Goal: Information Seeking & Learning: Understand process/instructions

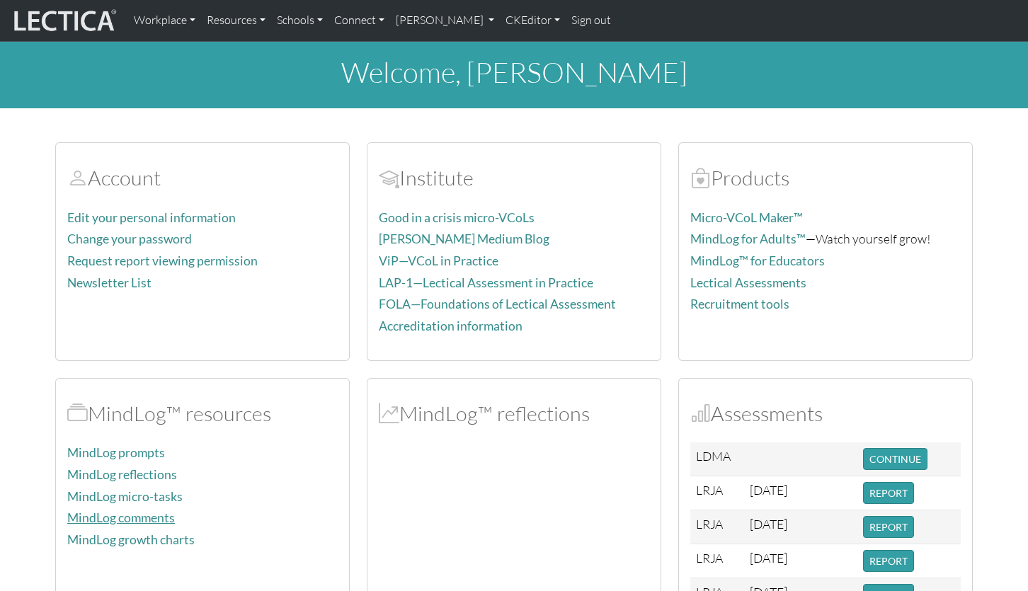
click at [118, 510] on link "MindLog comments" at bounding box center [121, 517] width 108 height 15
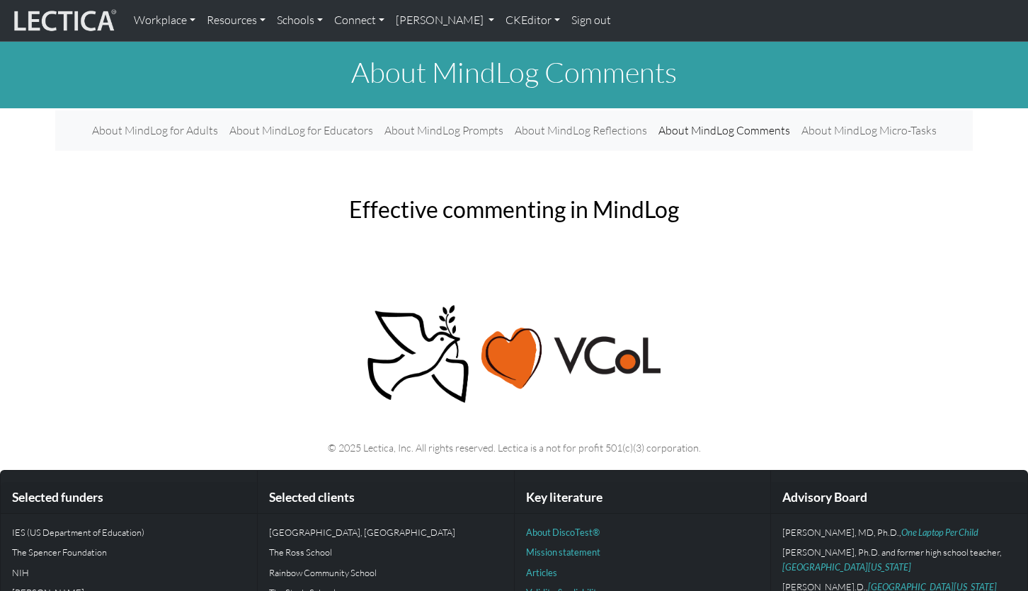
click at [467, 222] on body "Workplace Assessments Why LectaTests? About LectaTests Leadership Leader develo…" at bounding box center [514, 349] width 1028 height 698
click at [413, 18] on link "[PERSON_NAME]" at bounding box center [445, 21] width 110 height 30
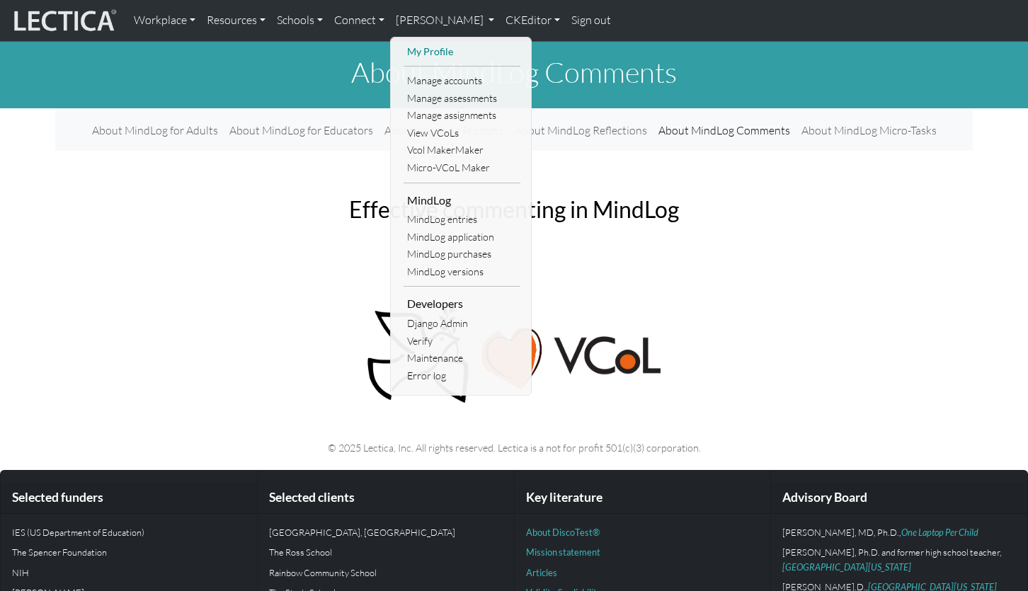
scroll to position [4, 0]
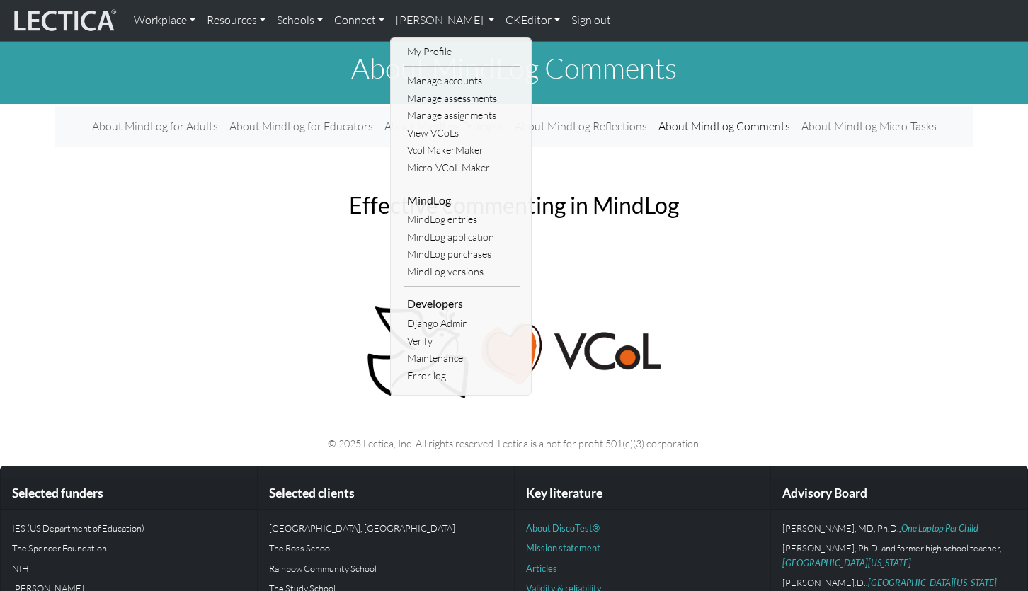
click at [218, 235] on body "Workplace Assessments Why LectaTests? About LectaTests Leadership Leader develo…" at bounding box center [514, 345] width 1028 height 698
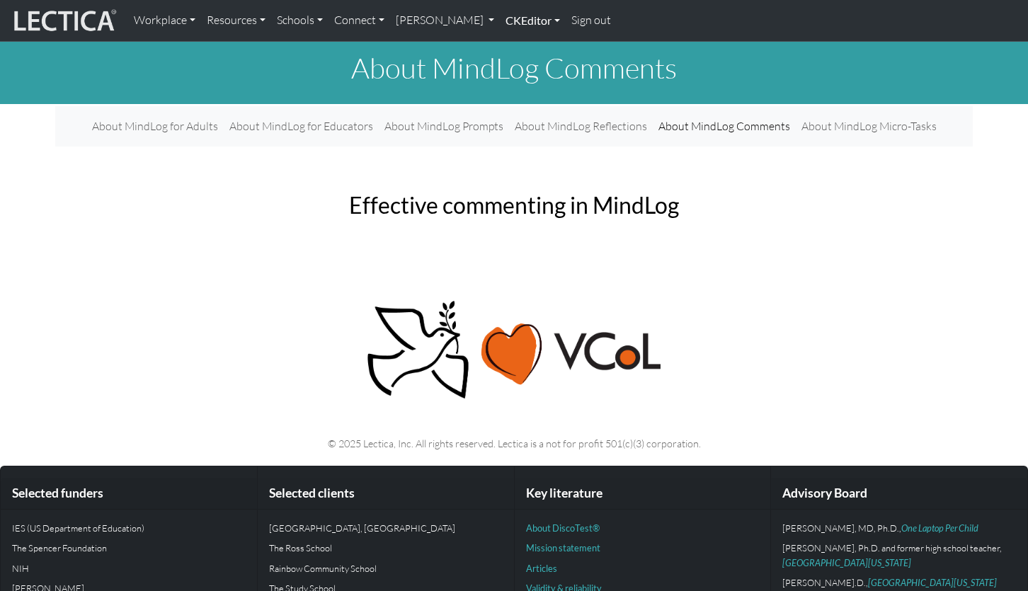
click at [500, 21] on link "CKEditor" at bounding box center [533, 21] width 66 height 30
click at [511, 49] on link "Edit" at bounding box center [525, 52] width 28 height 18
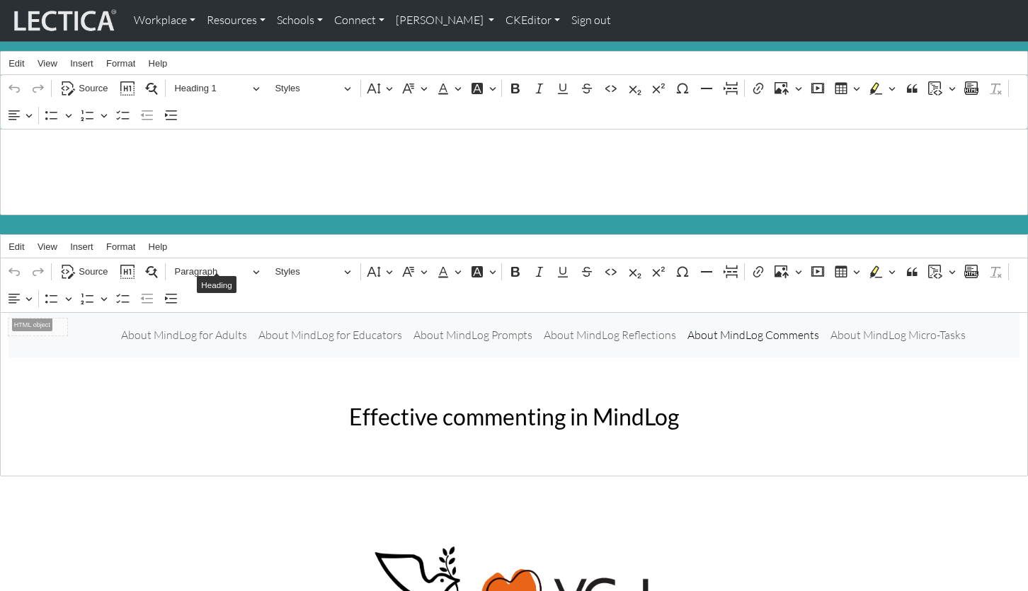
click at [383, 435] on div "⁠⁠⁠⁠⁠⁠⁠ About MindLog for Adults About MindLog for Educators About MindLog Prom…" at bounding box center [514, 394] width 1028 height 164
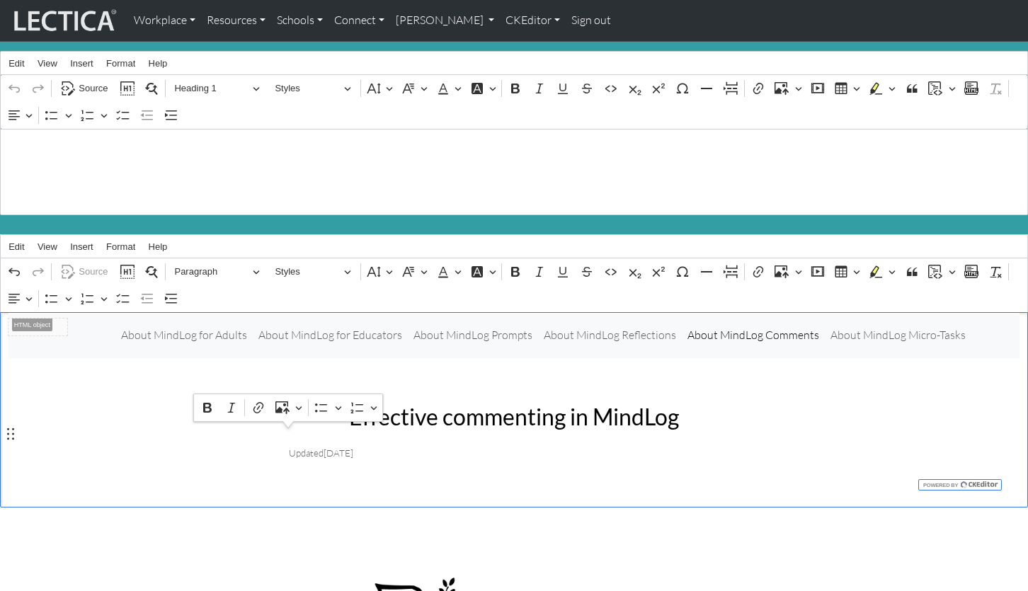
drag, startPoint x: 384, startPoint y: 433, endPoint x: 288, endPoint y: 438, distance: 96.4
click at [289, 442] on p "Updated Jul 28, 2025" at bounding box center [514, 452] width 450 height 20
click at [86, 395] on div "Effective commenting in MindLog Updated Jul 28, 2025" at bounding box center [514, 432] width 934 height 81
click at [401, 442] on p "Updated Jul 28, 2025" at bounding box center [514, 452] width 450 height 20
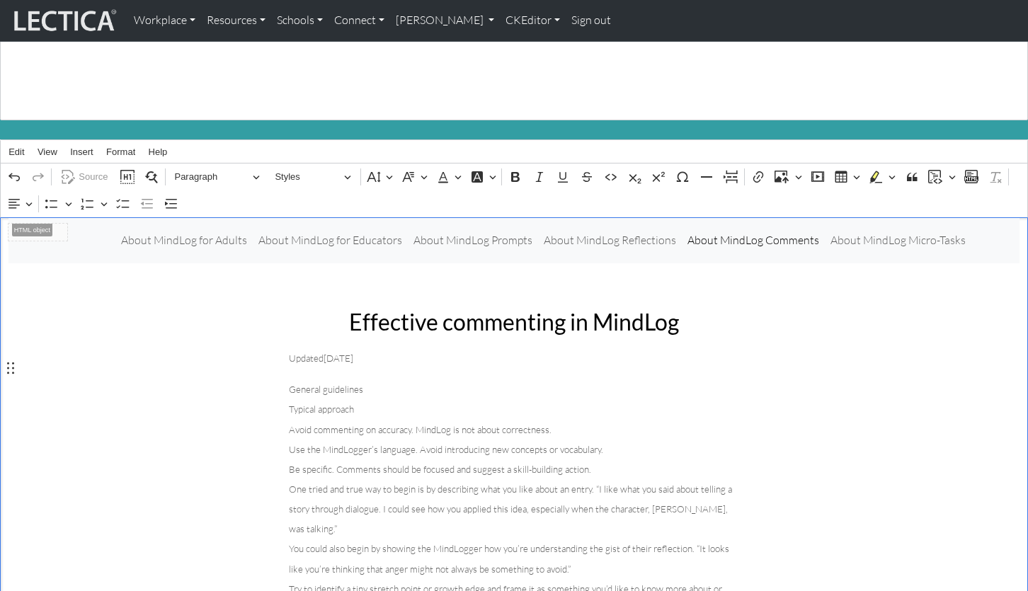
scroll to position [88, 0]
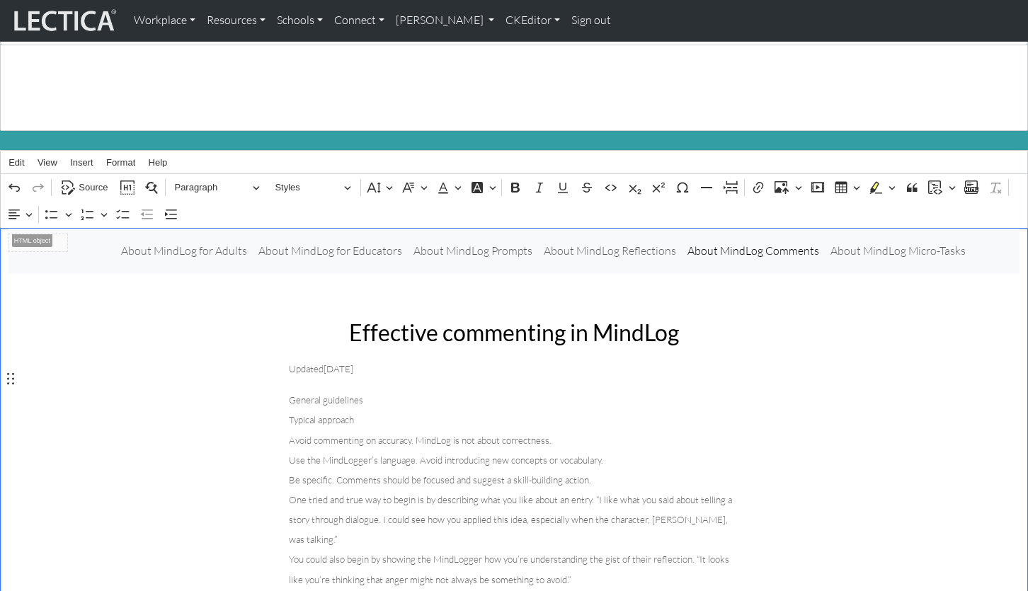
click at [289, 363] on span "Updated" at bounding box center [306, 368] width 35 height 11
drag, startPoint x: 286, startPoint y: 382, endPoint x: 363, endPoint y: 380, distance: 77.2
click at [99, 179] on span "Source" at bounding box center [93, 187] width 29 height 17
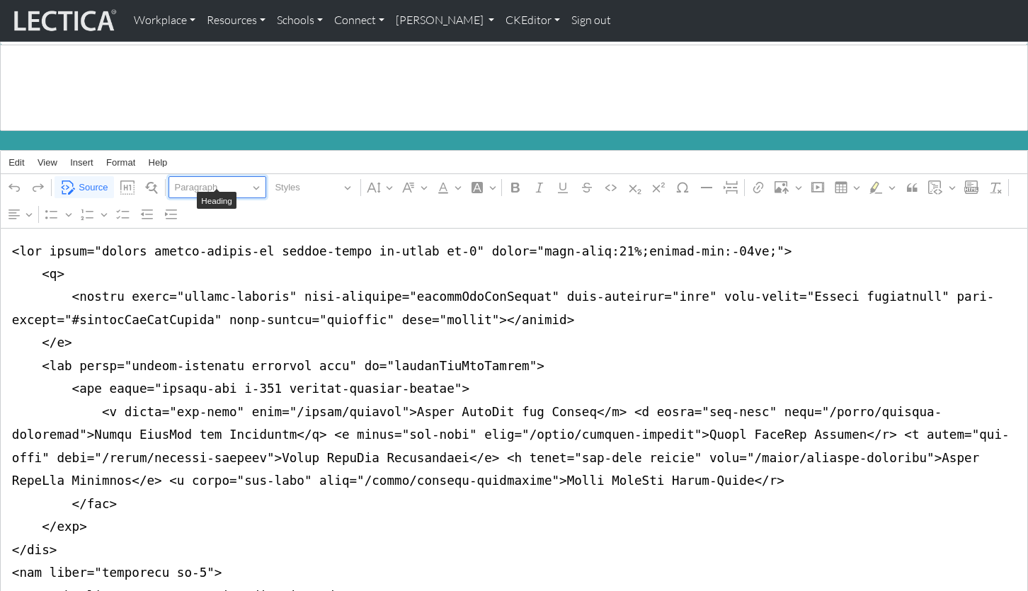
click at [206, 179] on span "Paragraph" at bounding box center [211, 187] width 74 height 17
click at [100, 179] on span "Source" at bounding box center [93, 187] width 29 height 17
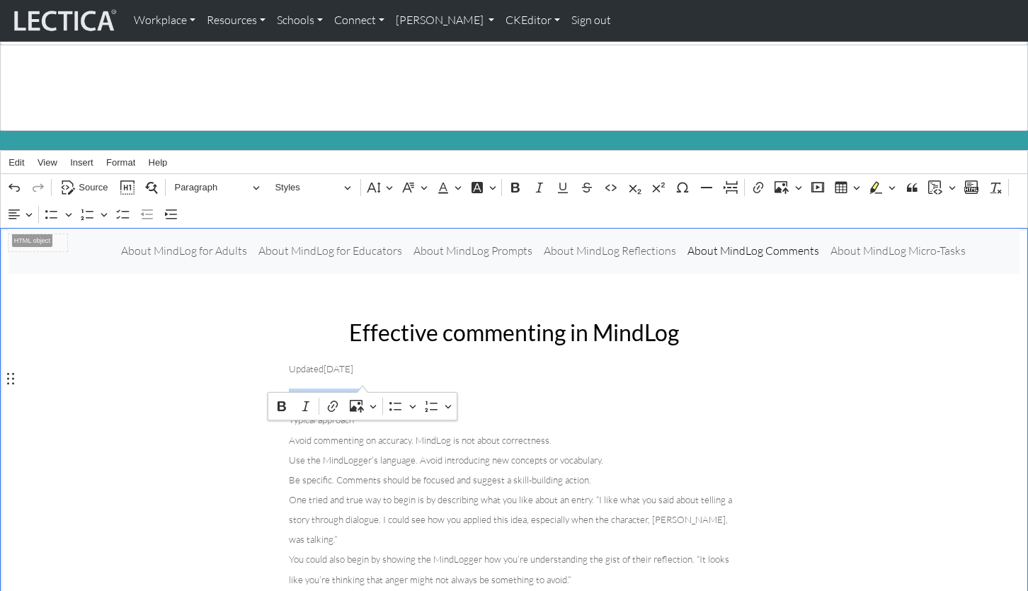
drag, startPoint x: 289, startPoint y: 380, endPoint x: 363, endPoint y: 380, distance: 74.3
click at [256, 176] on button "Paragraph" at bounding box center [217, 187] width 98 height 22
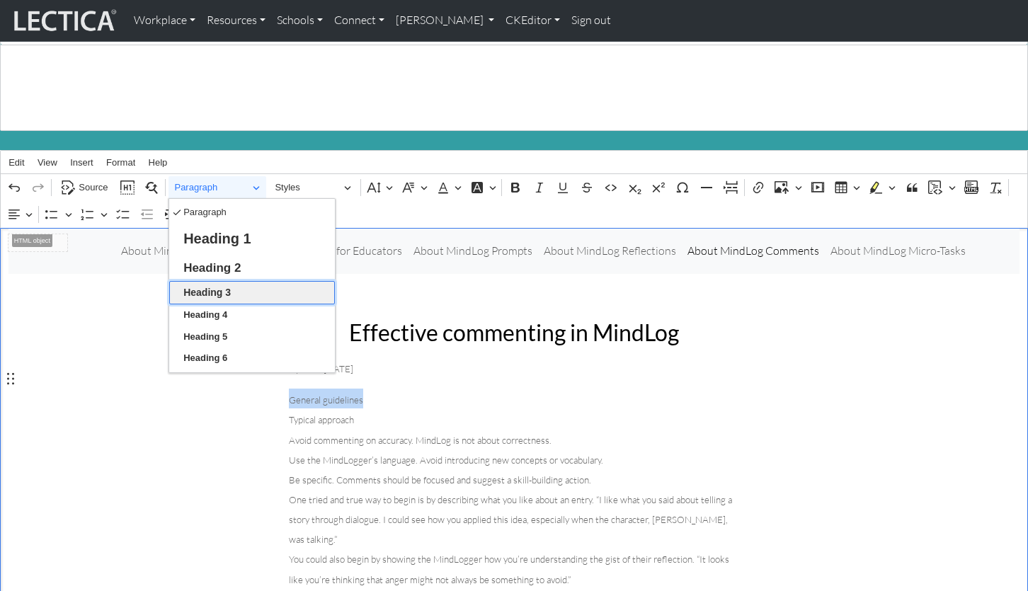
click at [236, 281] on button "Heading 3" at bounding box center [252, 292] width 166 height 23
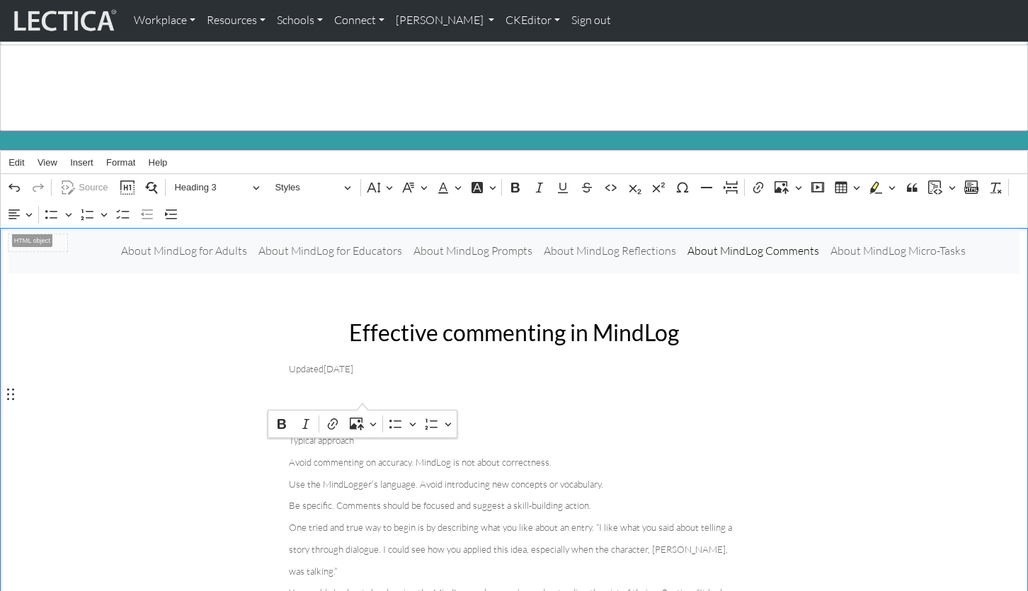
drag, startPoint x: 372, startPoint y: 396, endPoint x: 286, endPoint y: 389, distance: 86.0
click at [423, 358] on p "Updated Jul 28, 2025" at bounding box center [514, 368] width 450 height 20
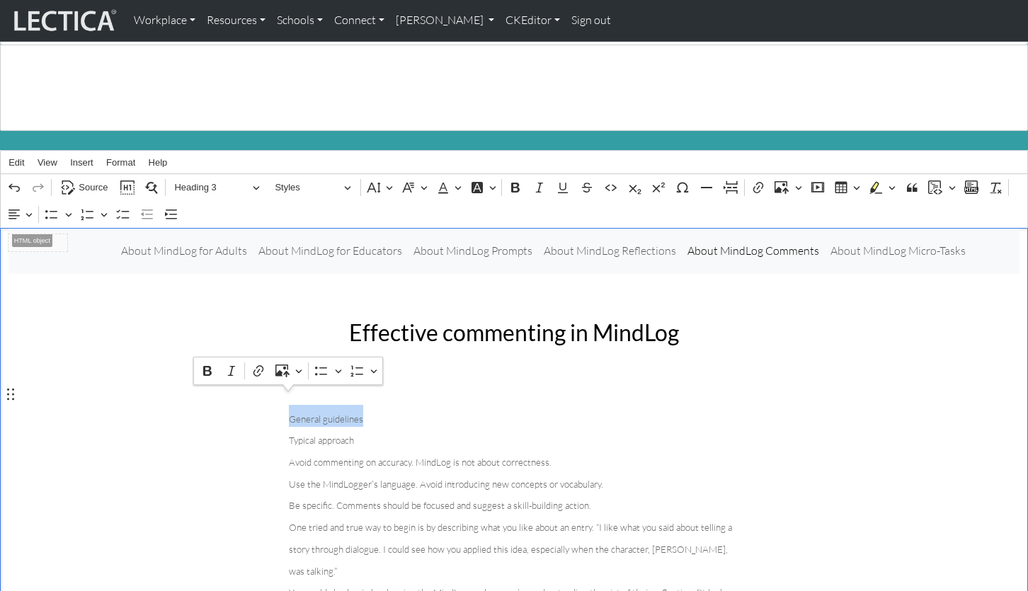
drag, startPoint x: 377, startPoint y: 391, endPoint x: 290, endPoint y: 399, distance: 87.4
click at [253, 176] on button "Heading 3" at bounding box center [217, 187] width 98 height 22
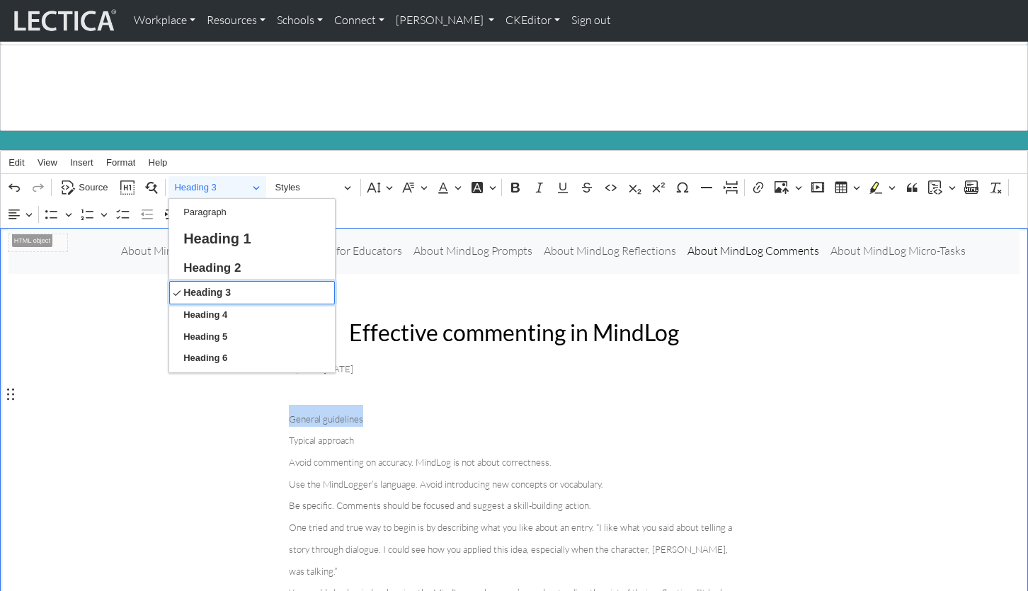
click at [261, 281] on button "Heading 3" at bounding box center [252, 292] width 166 height 23
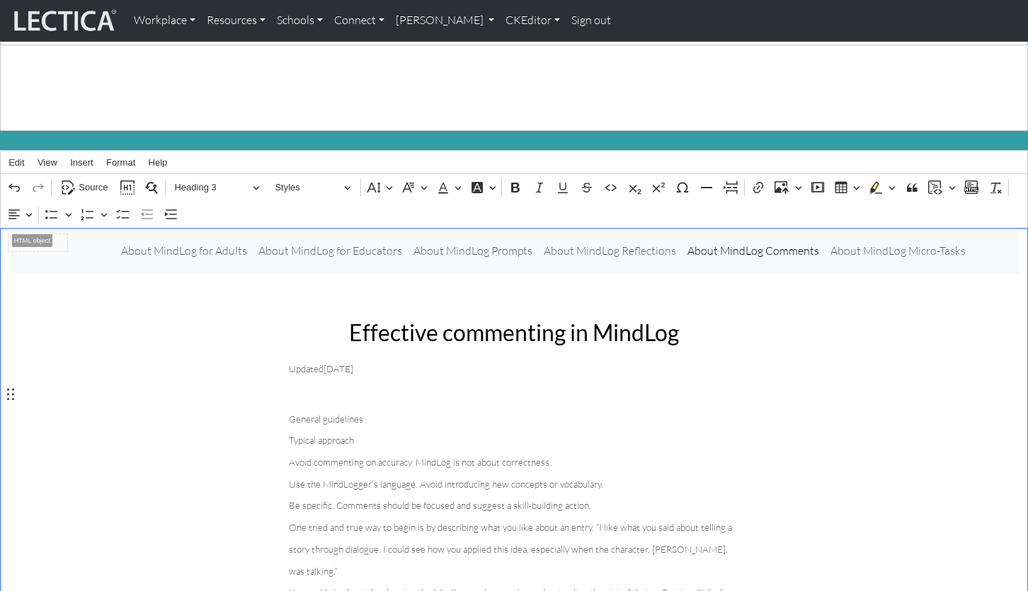
click at [332, 435] on span "Typical approach" at bounding box center [321, 440] width 65 height 11
drag, startPoint x: 367, startPoint y: 417, endPoint x: 284, endPoint y: 423, distance: 83.7
click at [195, 179] on span "Heading 3" at bounding box center [211, 187] width 74 height 17
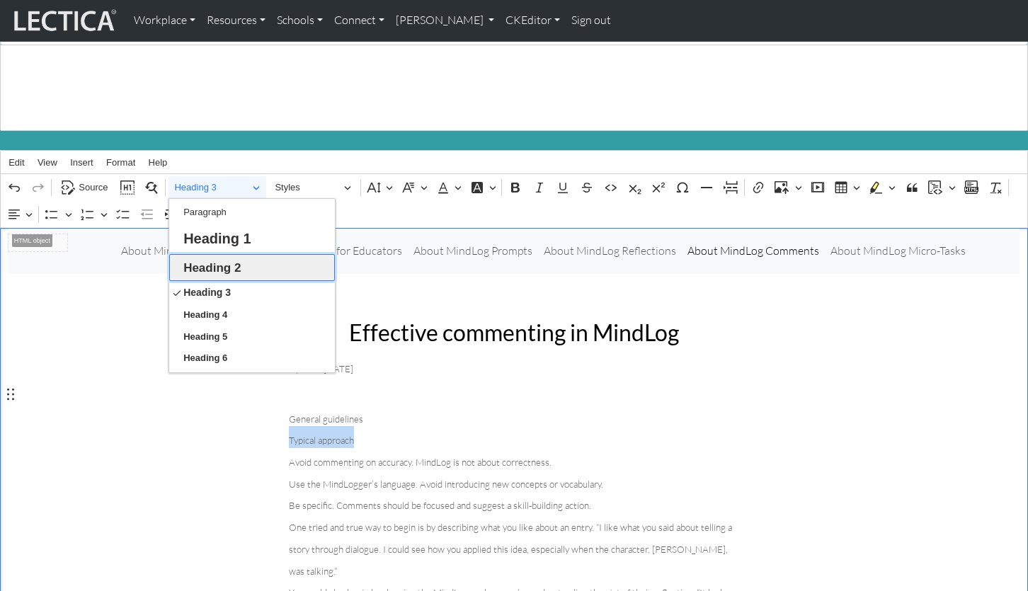
click at [212, 257] on span "Heading 2" at bounding box center [211, 268] width 57 height 22
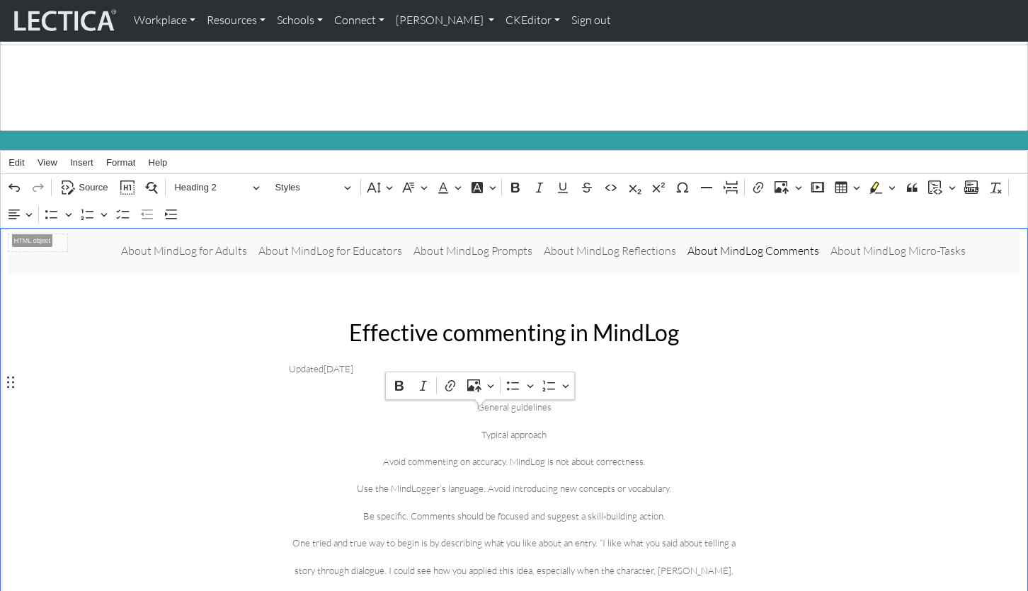
click at [89, 179] on span "Source" at bounding box center [93, 187] width 29 height 17
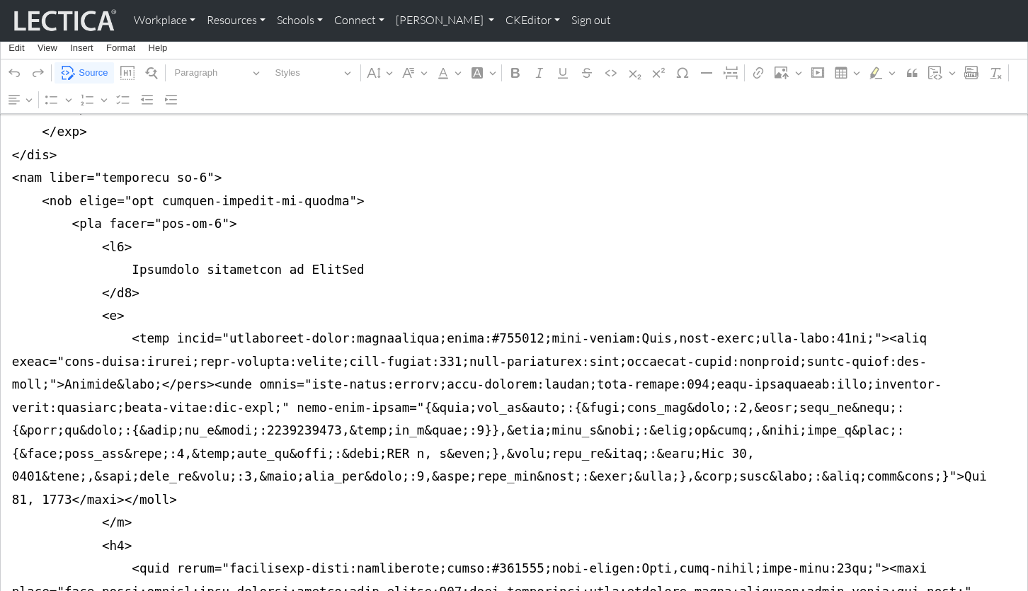
scroll to position [496, 0]
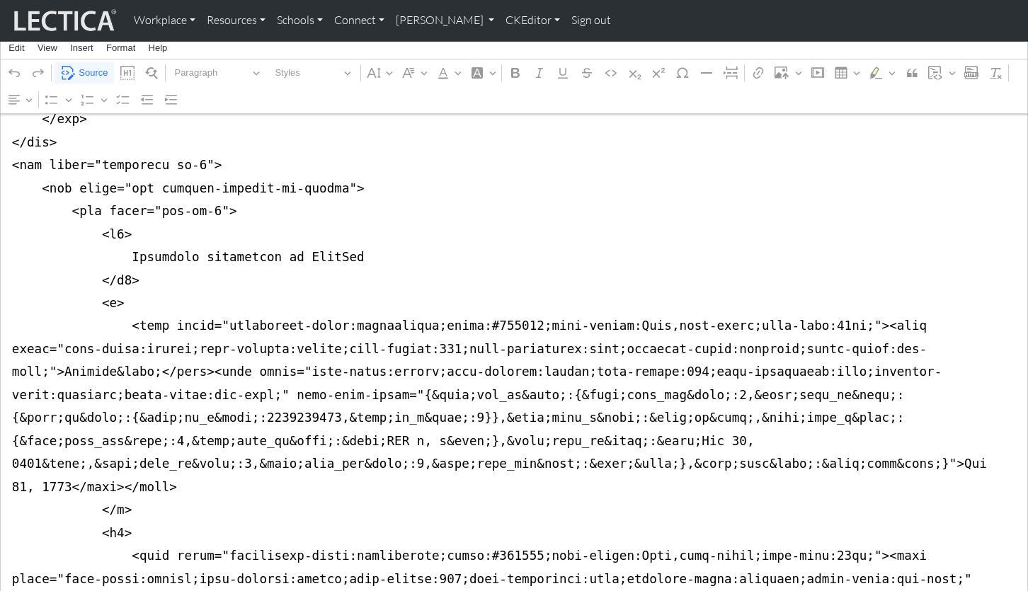
drag, startPoint x: 123, startPoint y: 285, endPoint x: 830, endPoint y: 302, distance: 707.5
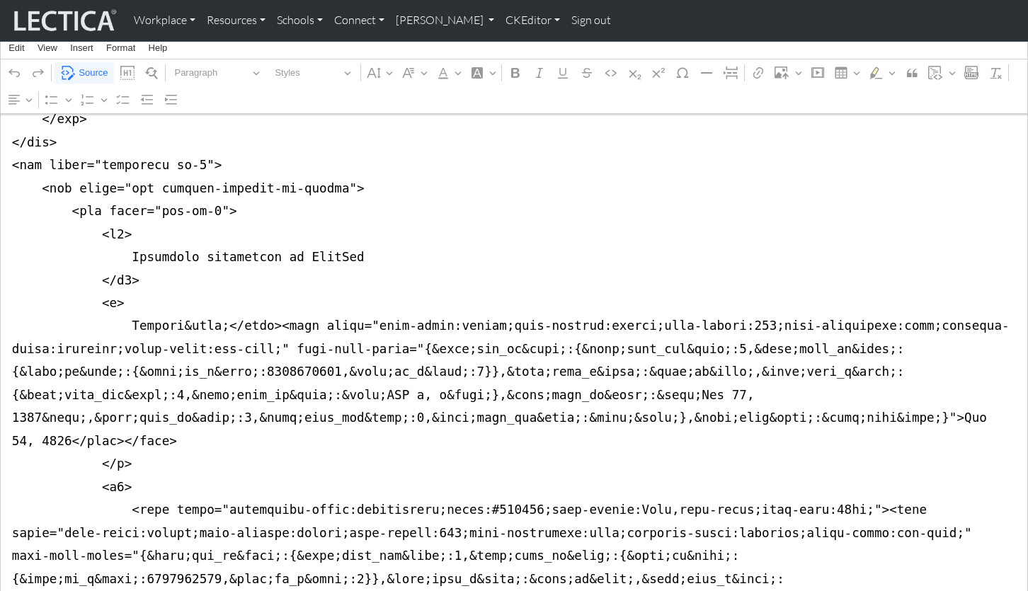
drag, startPoint x: 173, startPoint y: 282, endPoint x: 215, endPoint y: 283, distance: 41.1
drag, startPoint x: 124, startPoint y: 285, endPoint x: 140, endPoint y: 390, distance: 106.0
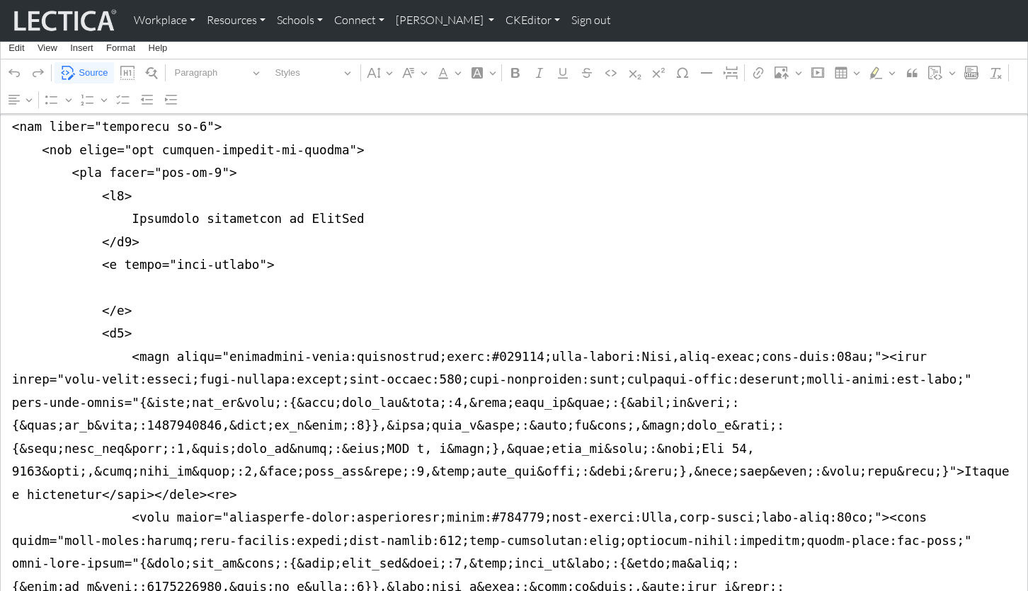
scroll to position [521, 0]
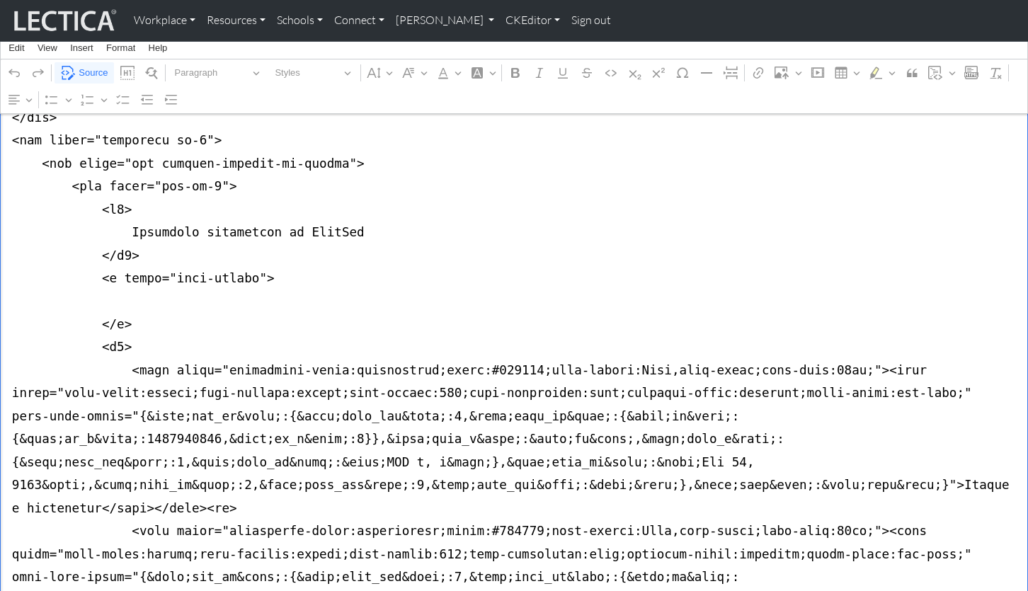
paste textarea "Updated Jul 28, 2025"
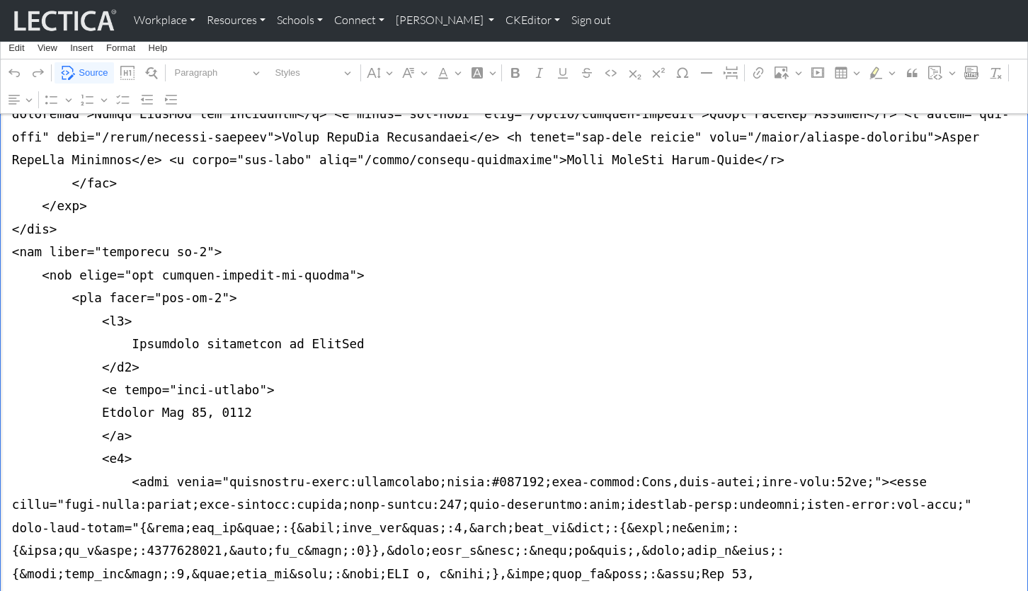
scroll to position [417, 0]
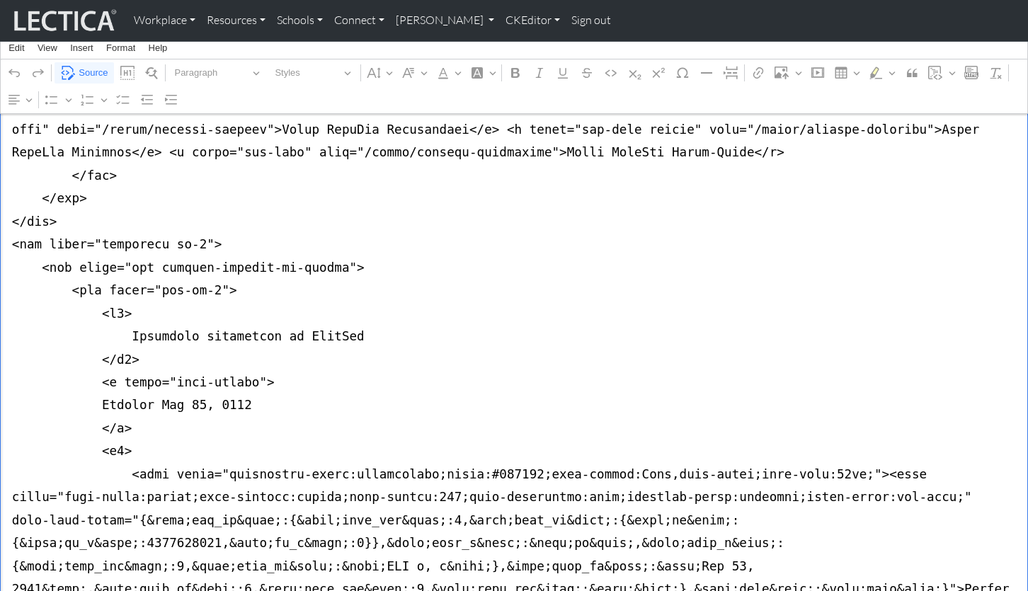
drag, startPoint x: 9, startPoint y: 149, endPoint x: 98, endPoint y: 178, distance: 93.1
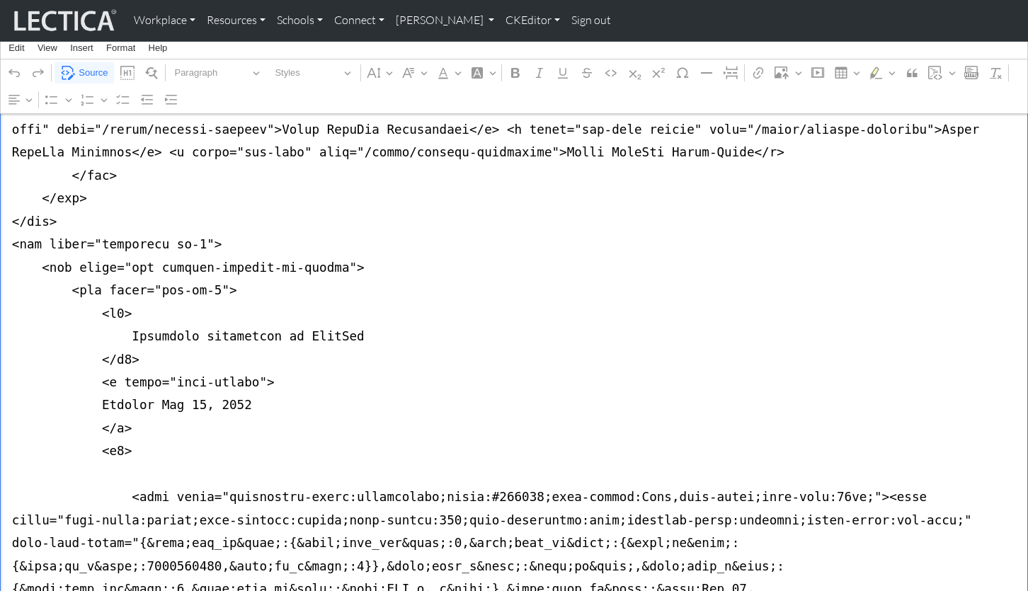
paste textarea "</div> </div>"
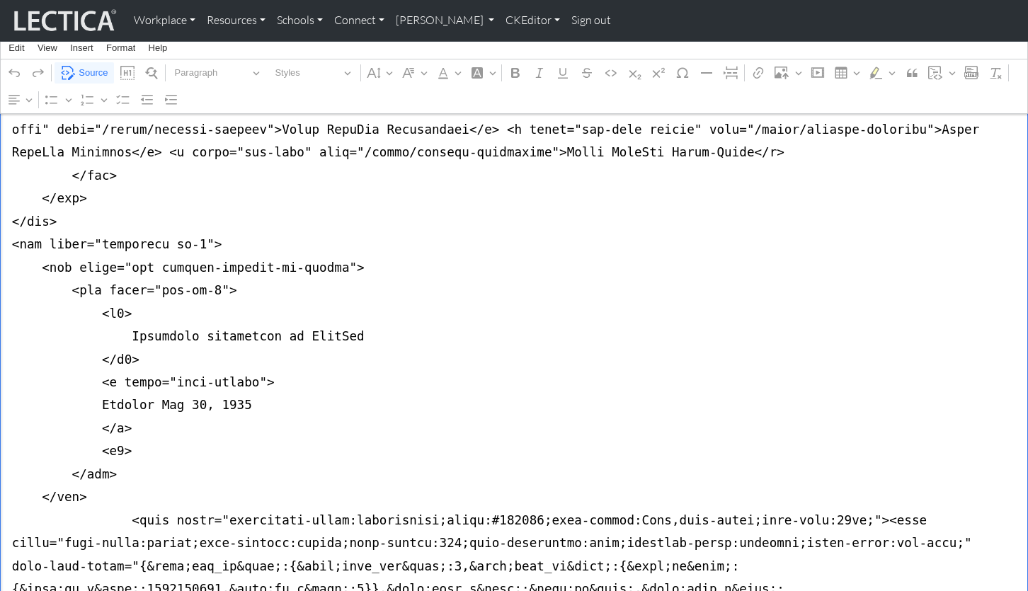
drag, startPoint x: 81, startPoint y: 448, endPoint x: 33, endPoint y: 450, distance: 47.5
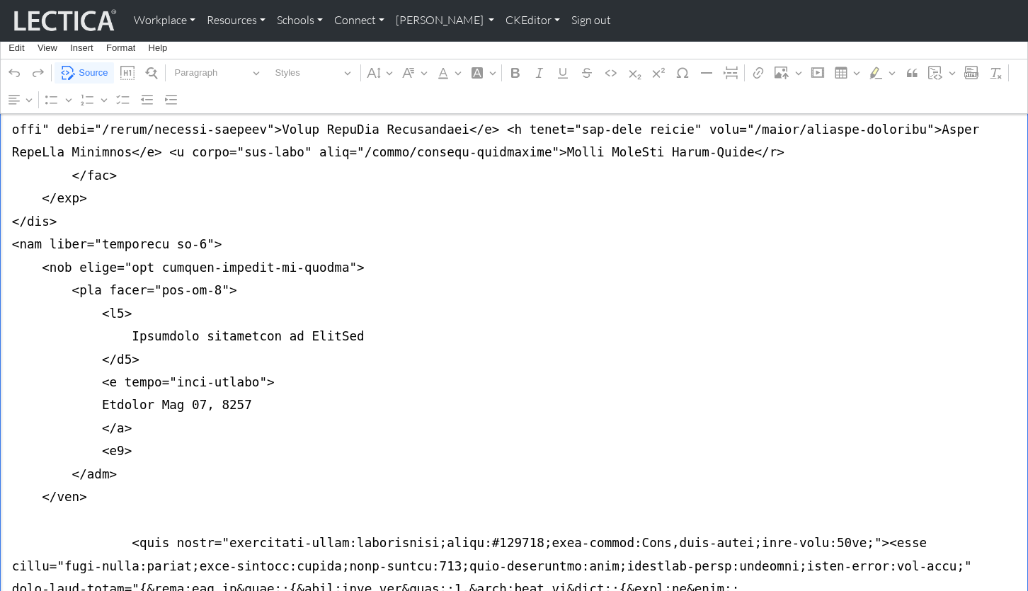
paste textarea "</div>"
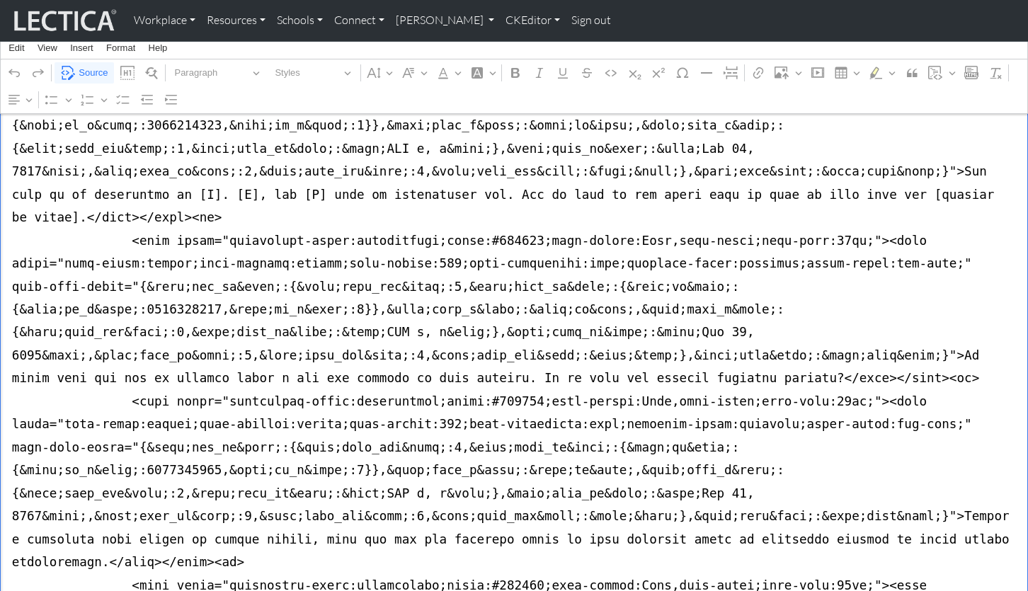
scroll to position [6700, 0]
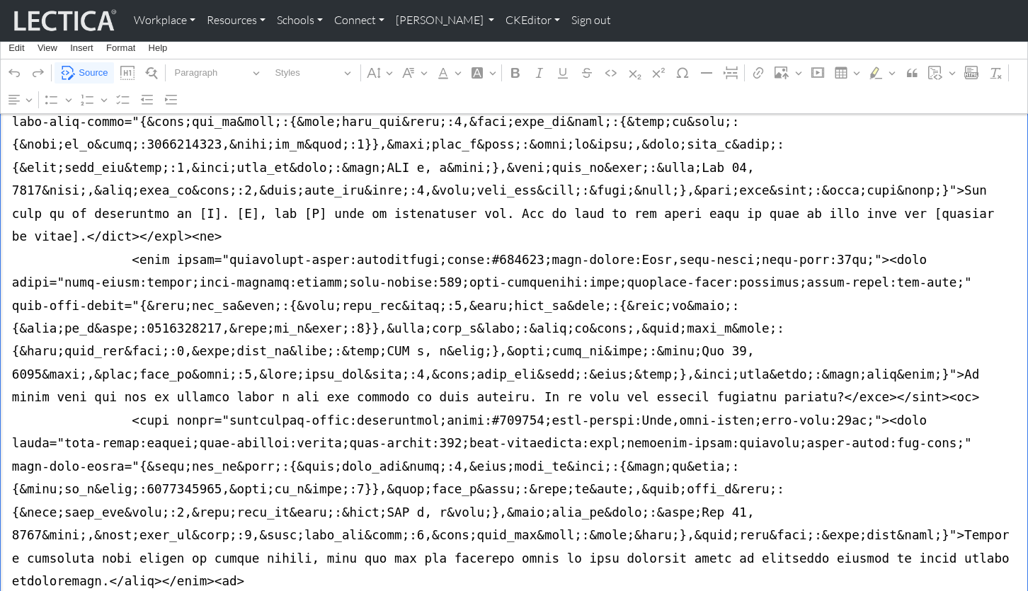
drag, startPoint x: 11, startPoint y: 492, endPoint x: 139, endPoint y: 444, distance: 137.5
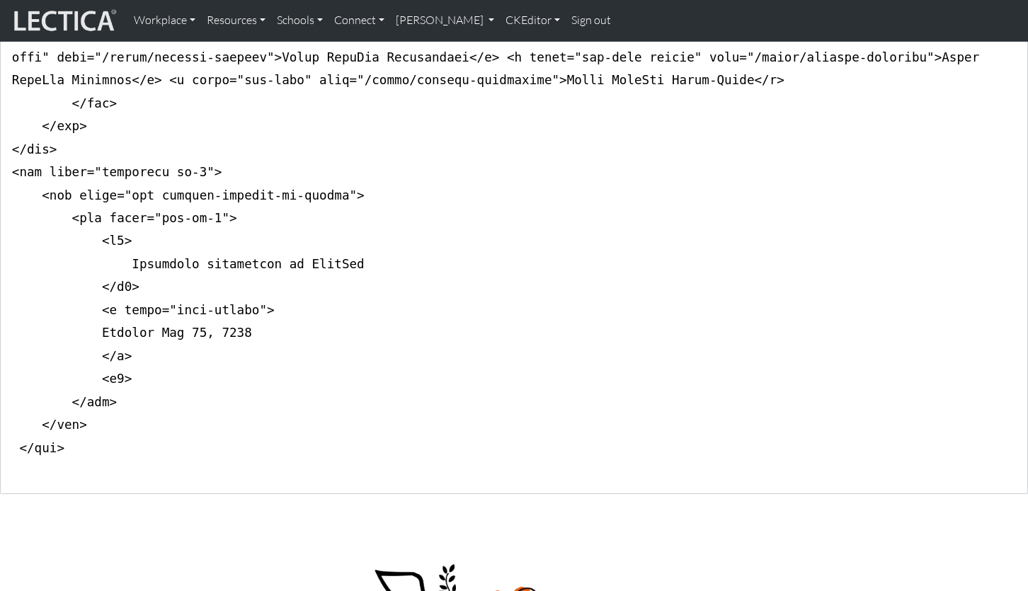
scroll to position [519, 0]
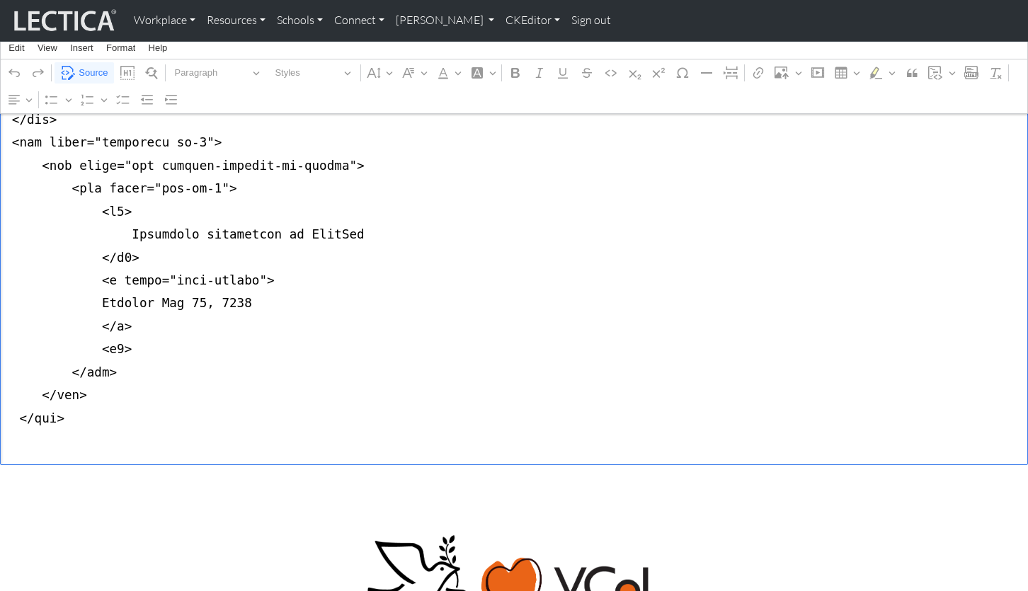
click at [5, 328] on textarea "Source code editing area" at bounding box center [514, 132] width 1028 height 668
paste textarea "<p>General guidelines</p><p>Typical approach</p><p>Avoid commenting on accuracy…"
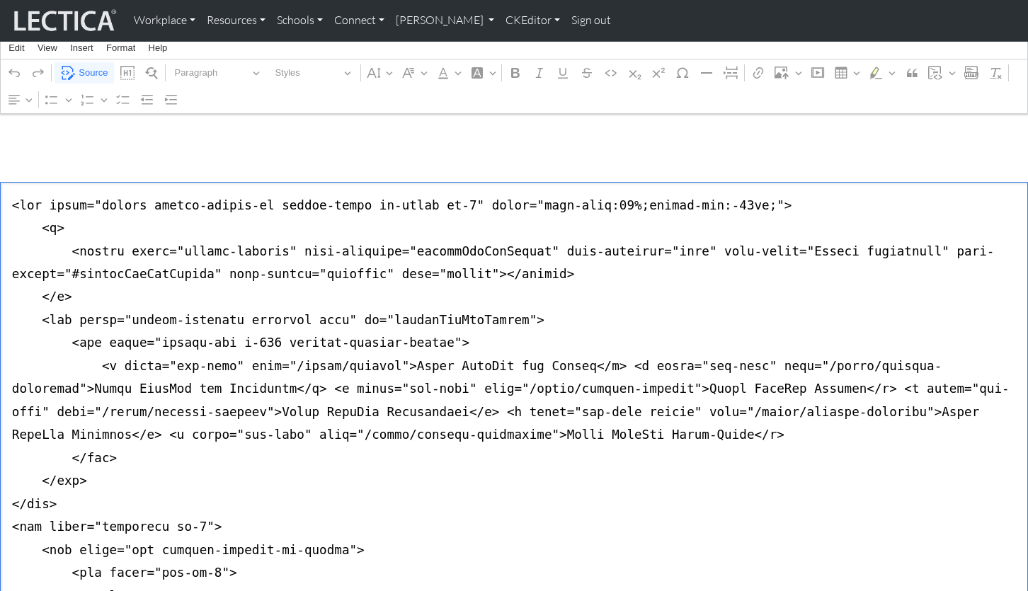
scroll to position [0, 0]
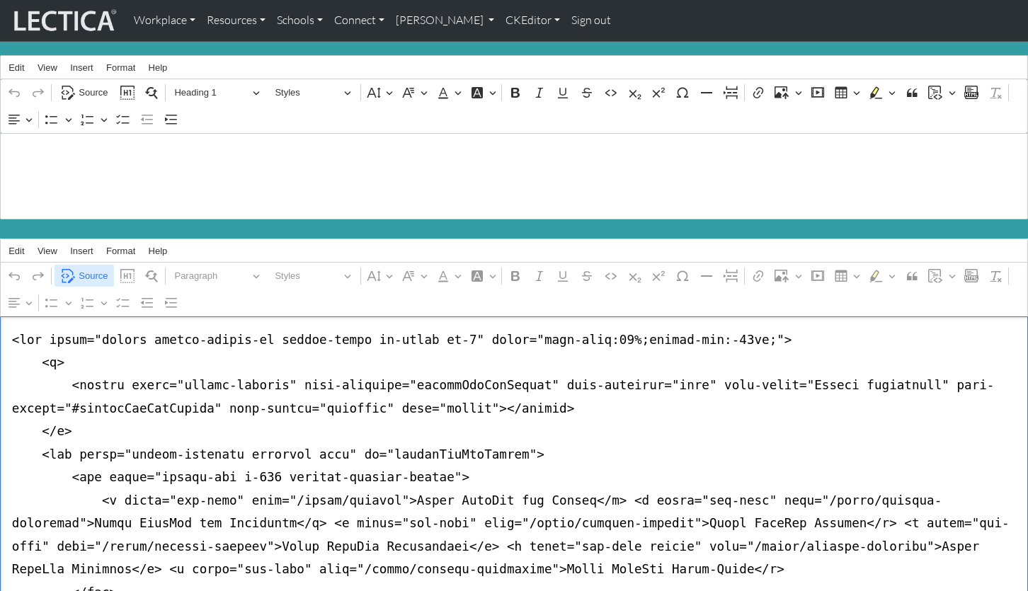
type textarea "<nav class="navbar navbar-expand-lg navbar-light bg-light mb-5" style="font-siz…"
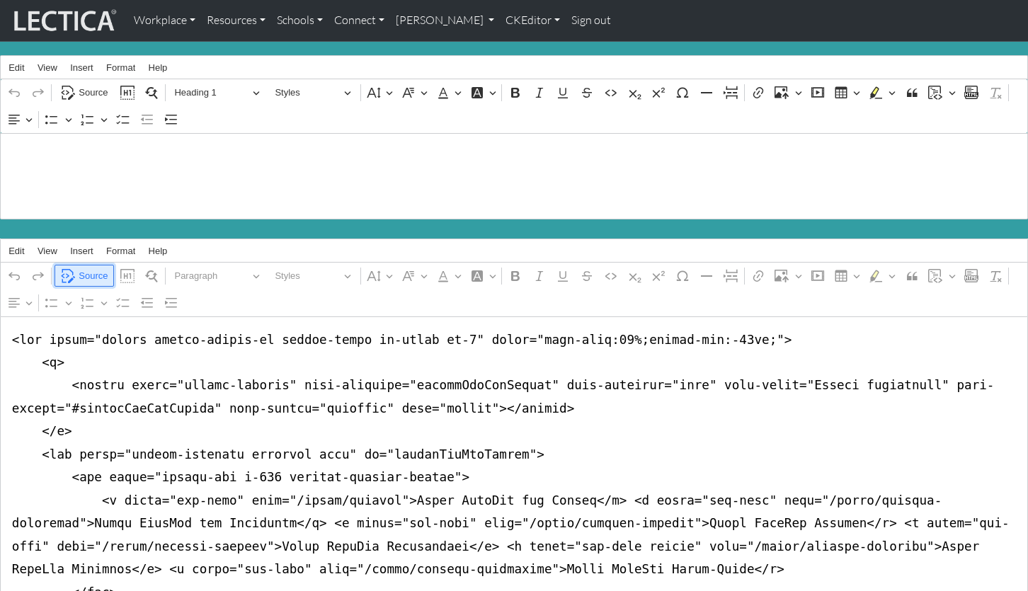
click at [93, 268] on span "Source" at bounding box center [93, 276] width 29 height 17
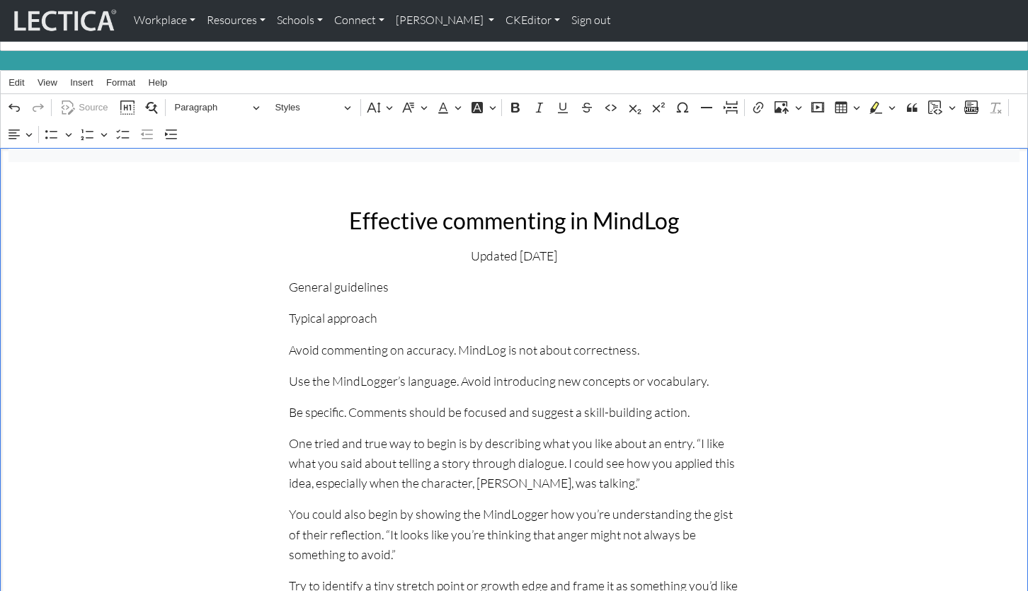
scroll to position [115, 0]
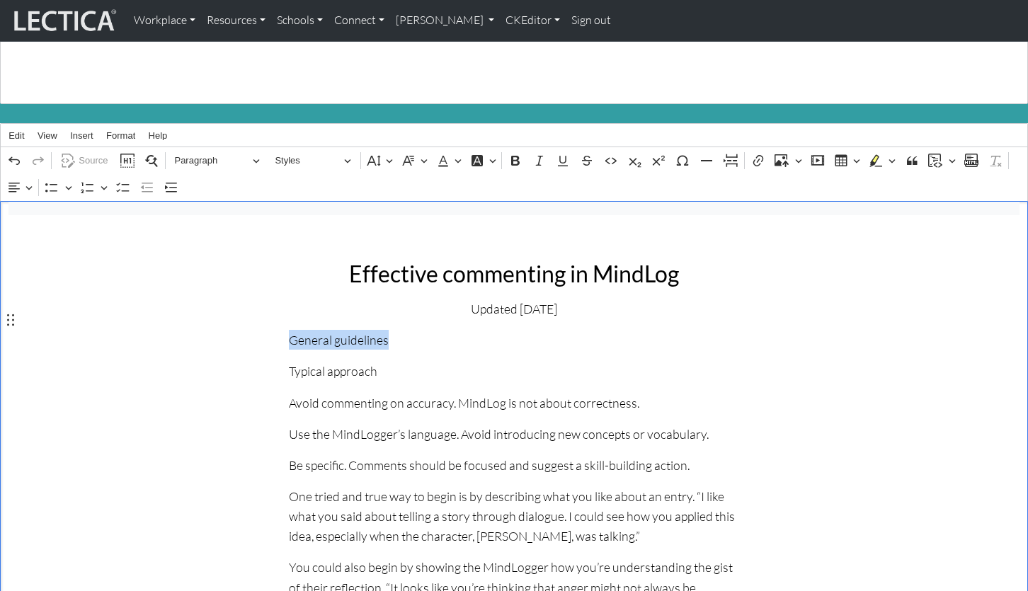
drag, startPoint x: 393, startPoint y: 321, endPoint x: 292, endPoint y: 324, distance: 101.3
click at [292, 330] on p "General guidelines" at bounding box center [514, 340] width 450 height 20
click at [243, 152] on span "Paragraph" at bounding box center [211, 160] width 74 height 17
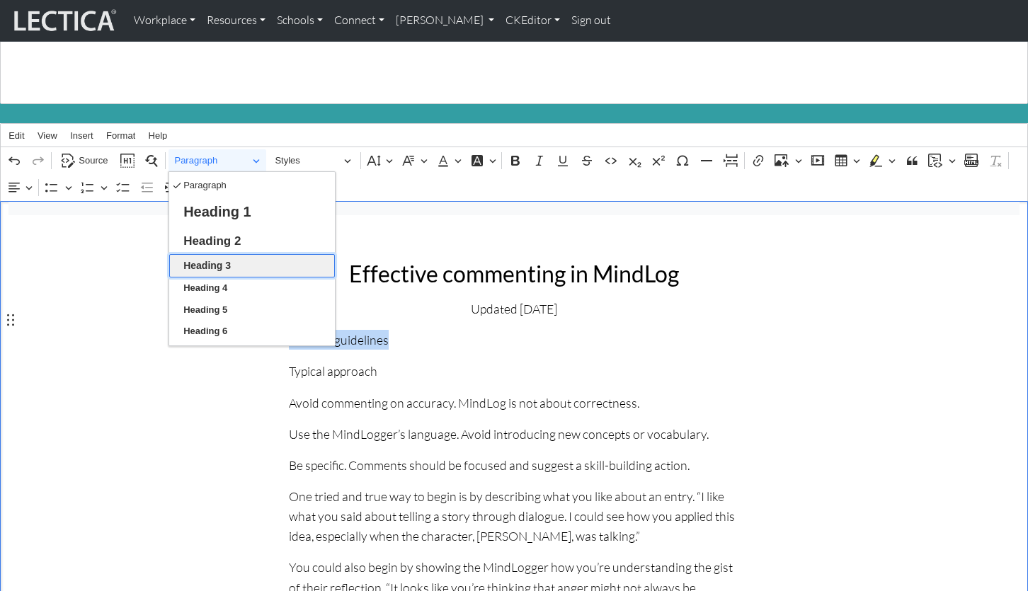
click at [241, 254] on button "Heading 3" at bounding box center [252, 265] width 166 height 23
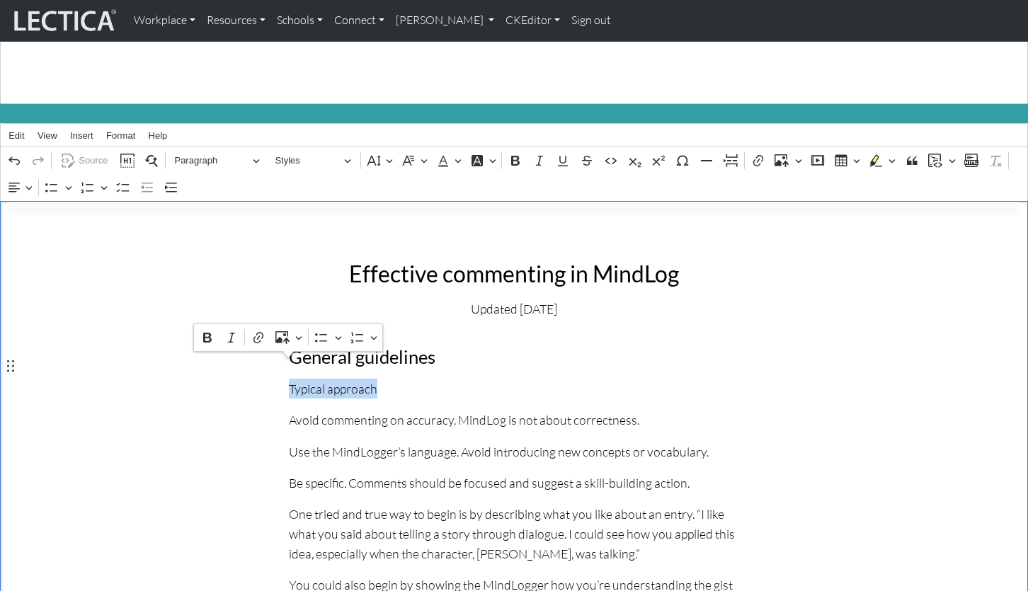
drag, startPoint x: 374, startPoint y: 368, endPoint x: 288, endPoint y: 373, distance: 85.8
click at [289, 379] on p "Typical approach" at bounding box center [514, 389] width 450 height 20
click at [205, 152] on span "Paragraph" at bounding box center [211, 160] width 74 height 17
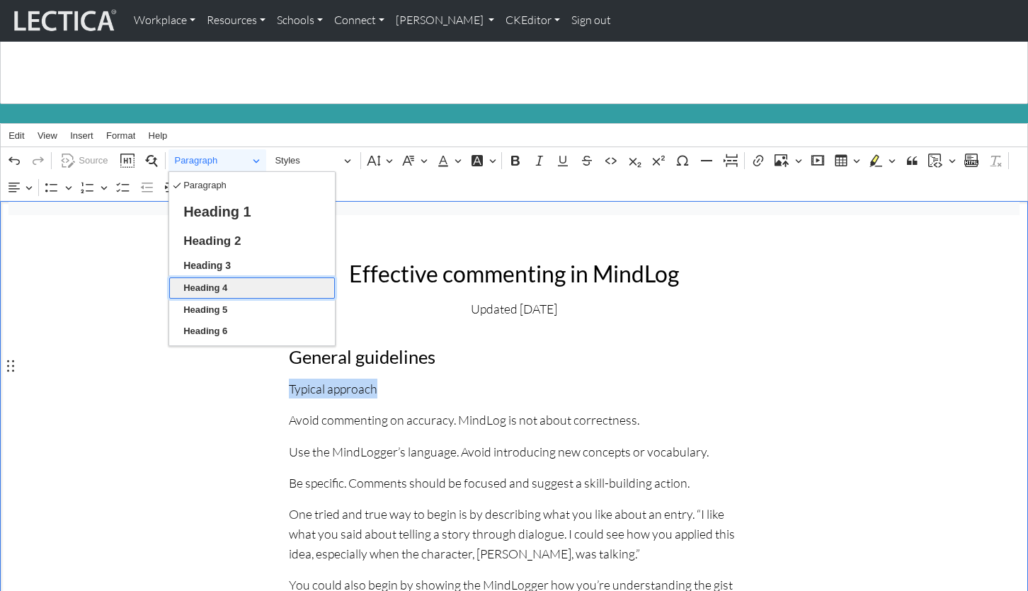
click at [236, 278] on button "Heading 4" at bounding box center [252, 289] width 166 height 22
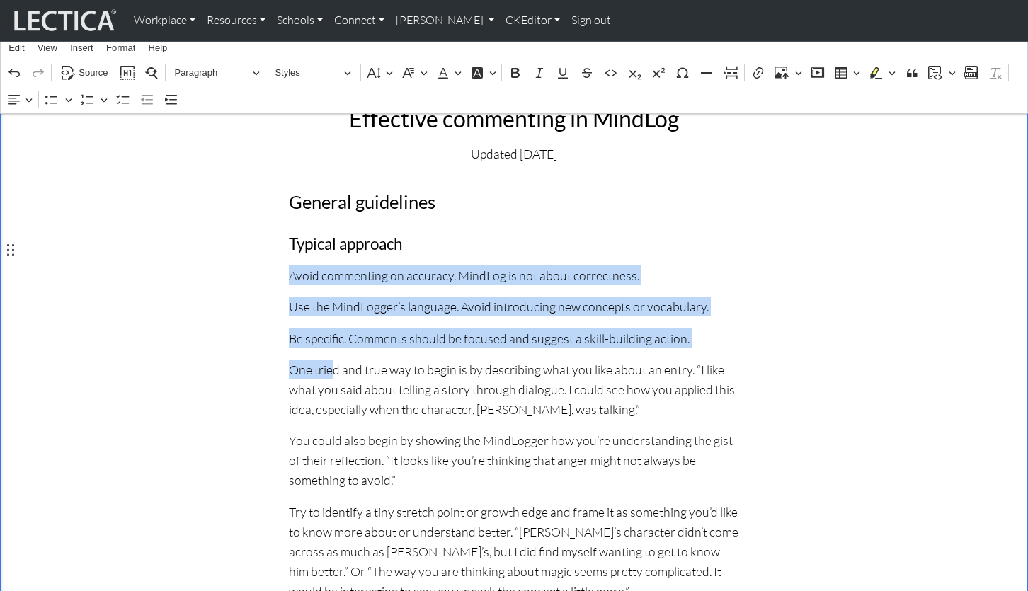
scroll to position [278, 0]
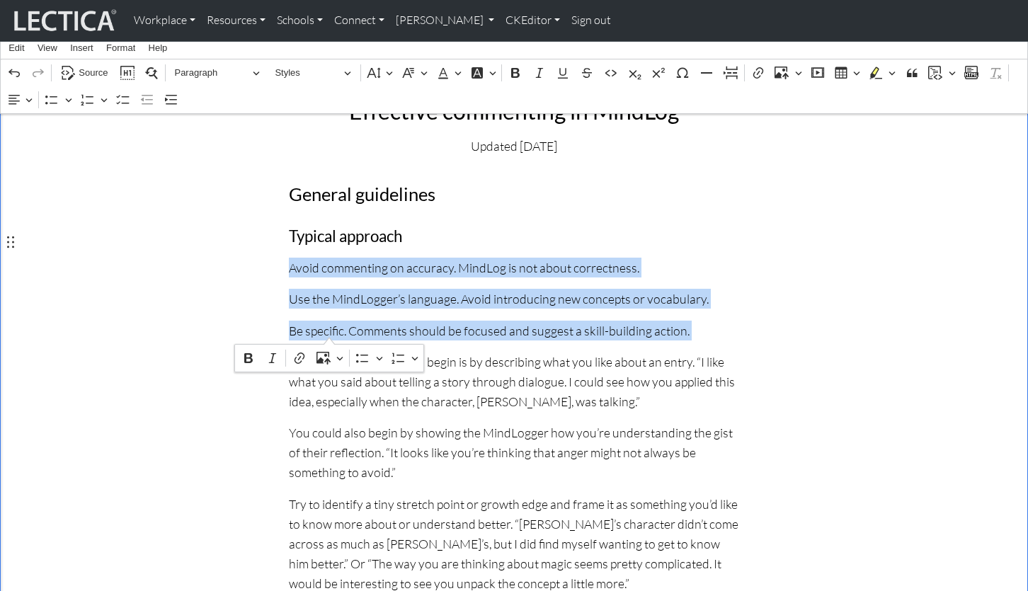
drag, startPoint x: 287, startPoint y: 194, endPoint x: 328, endPoint y: 331, distance: 142.7
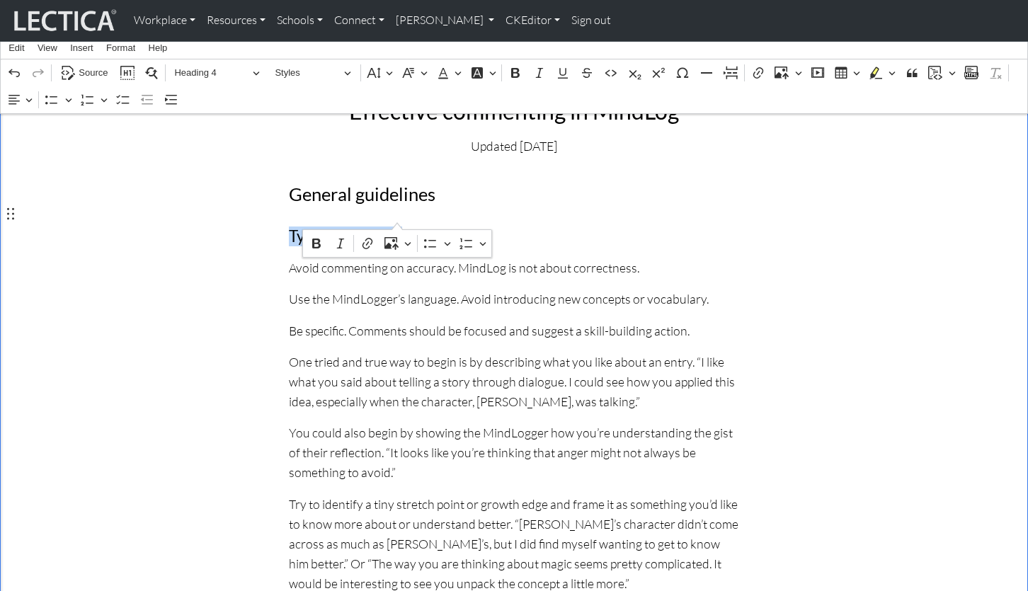
drag, startPoint x: 290, startPoint y: 212, endPoint x: 396, endPoint y: 215, distance: 106.9
click at [396, 227] on h4 "Typical approach" at bounding box center [514, 236] width 450 height 19
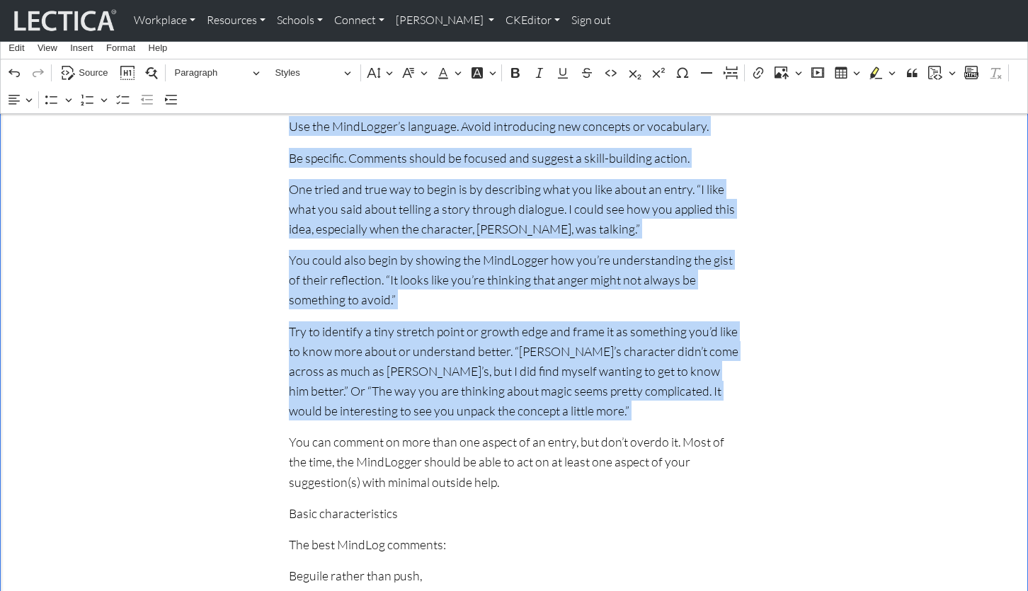
scroll to position [452, 0]
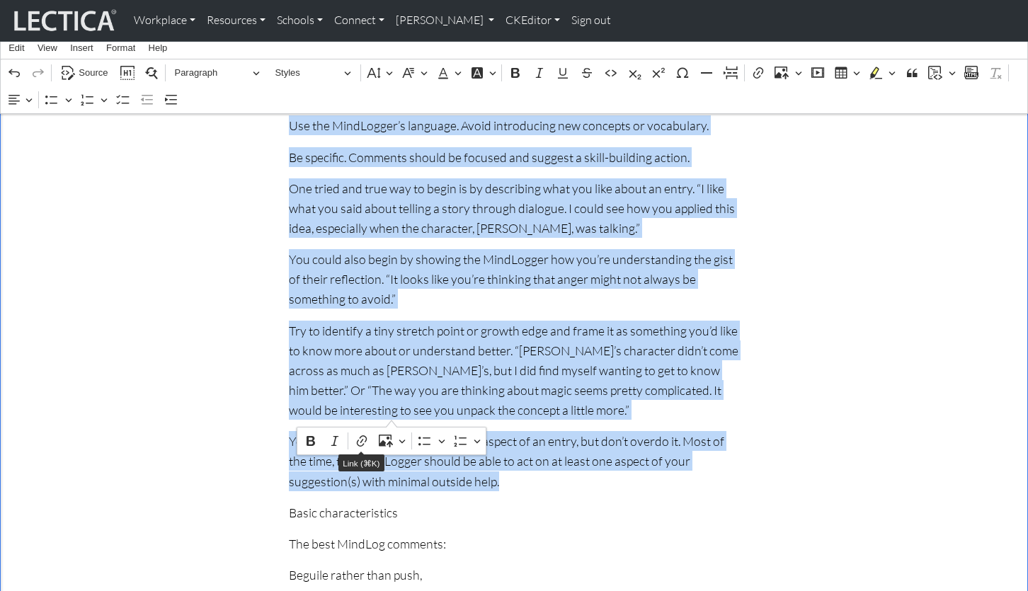
drag, startPoint x: 290, startPoint y: 245, endPoint x: 396, endPoint y: 416, distance: 201.6
click at [83, 101] on icon "Editor toolbar" at bounding box center [88, 100] width 14 height 14
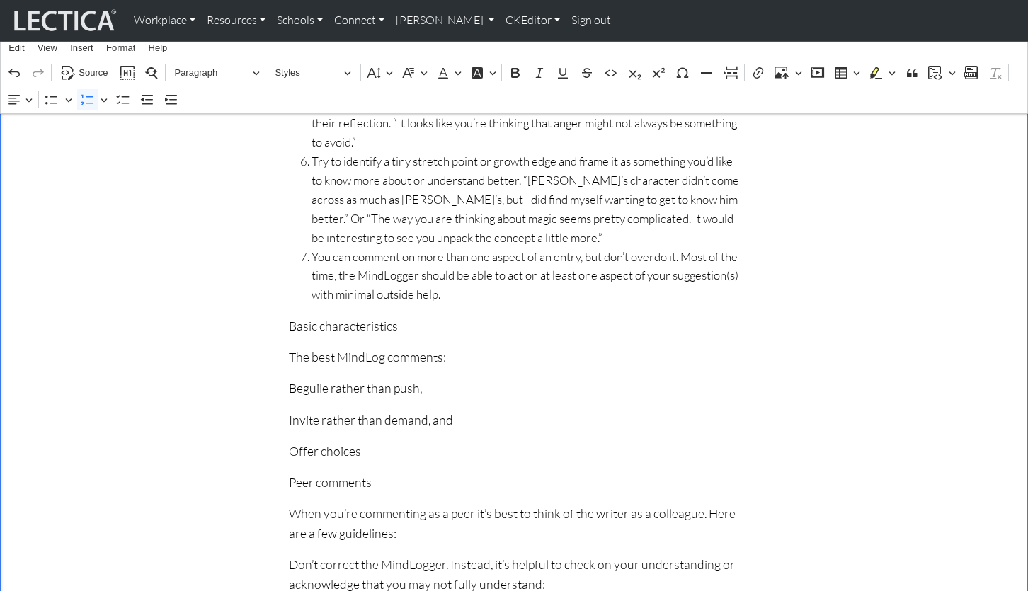
scroll to position [568, 0]
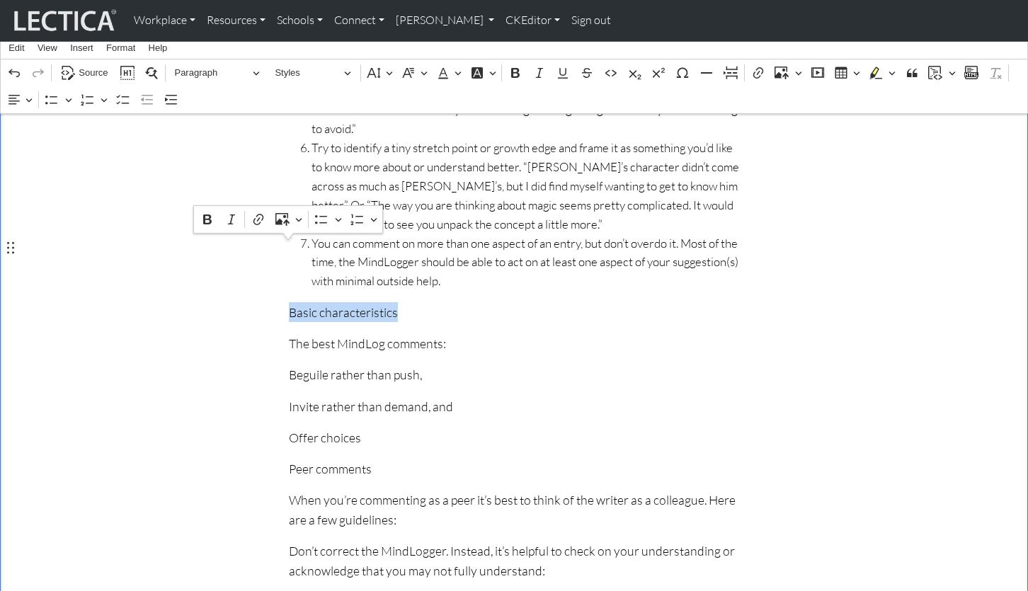
drag, startPoint x: 392, startPoint y: 247, endPoint x: 288, endPoint y: 251, distance: 104.1
click at [289, 302] on p "Basic characteristics" at bounding box center [514, 312] width 450 height 20
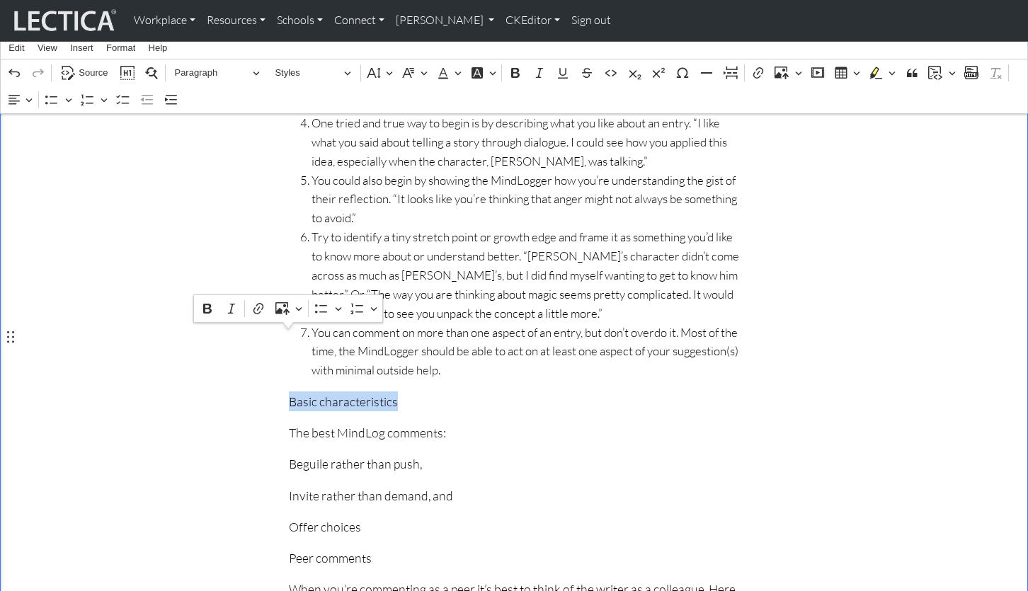
scroll to position [480, 0]
click at [248, 72] on span "Paragraph" at bounding box center [211, 72] width 74 height 17
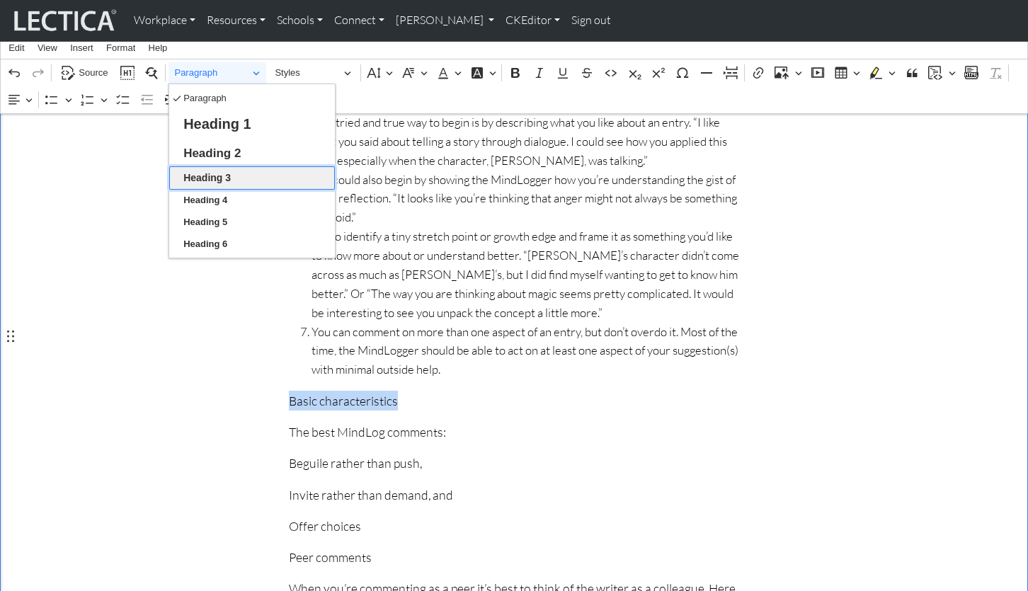
click at [234, 181] on button "Heading 3" at bounding box center [252, 177] width 166 height 23
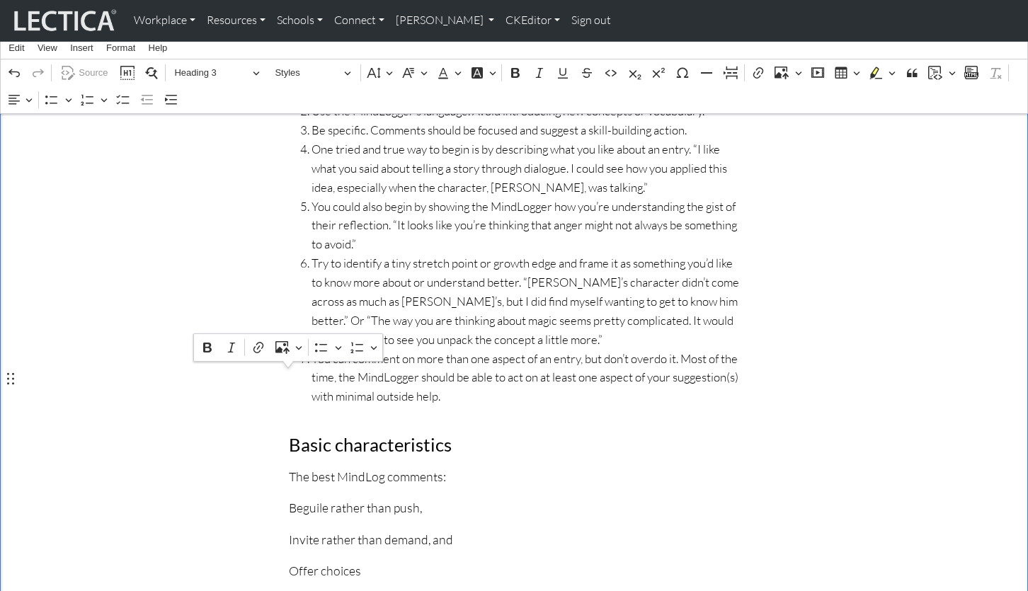
scroll to position [462, 0]
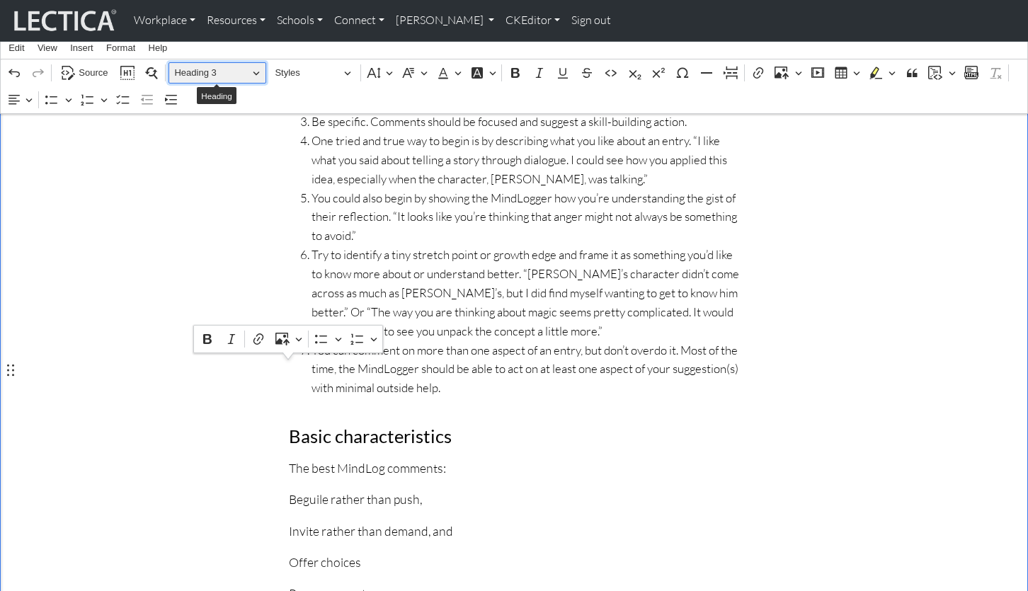
click at [183, 67] on span "Heading 3" at bounding box center [211, 72] width 74 height 17
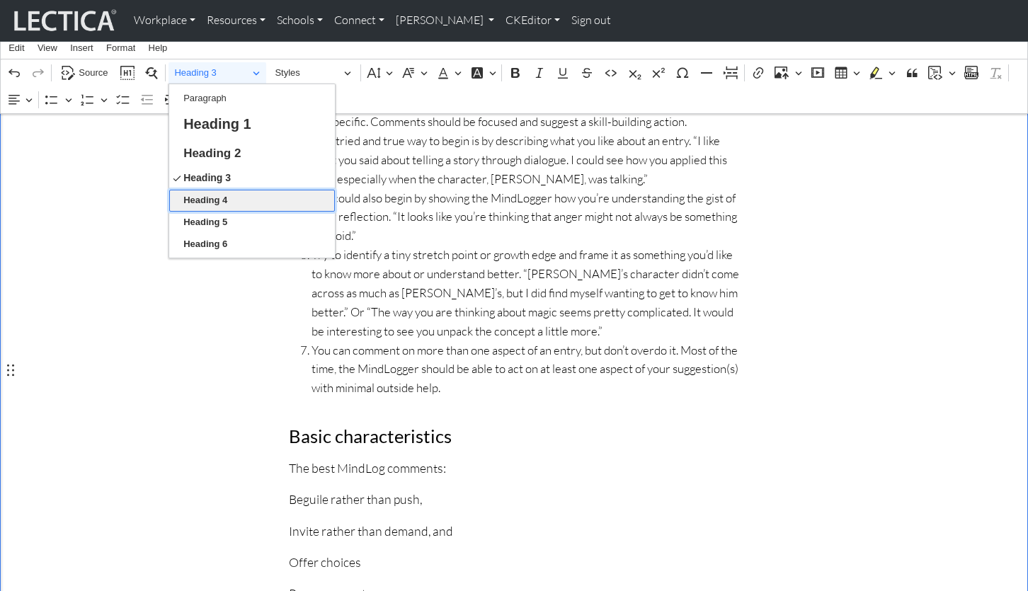
click at [220, 198] on span "Heading 4" at bounding box center [205, 200] width 44 height 17
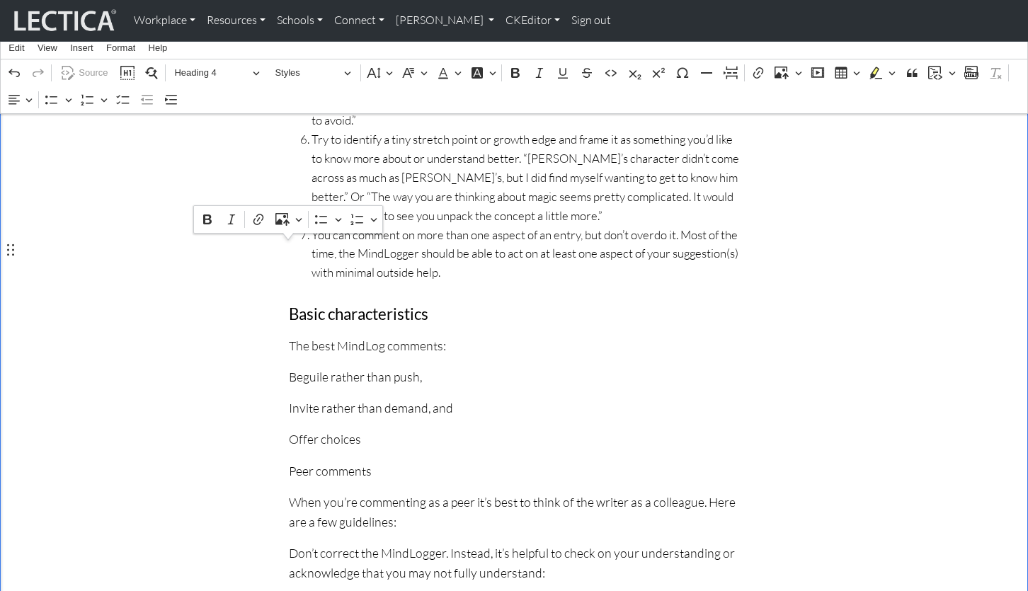
scroll to position [593, 0]
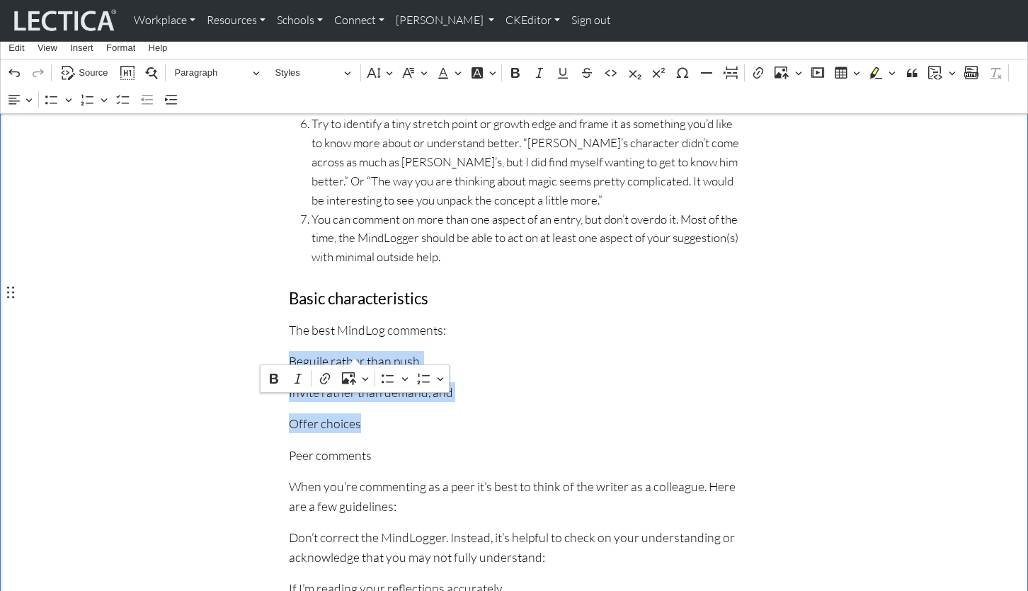
drag, startPoint x: 289, startPoint y: 294, endPoint x: 359, endPoint y: 350, distance: 90.1
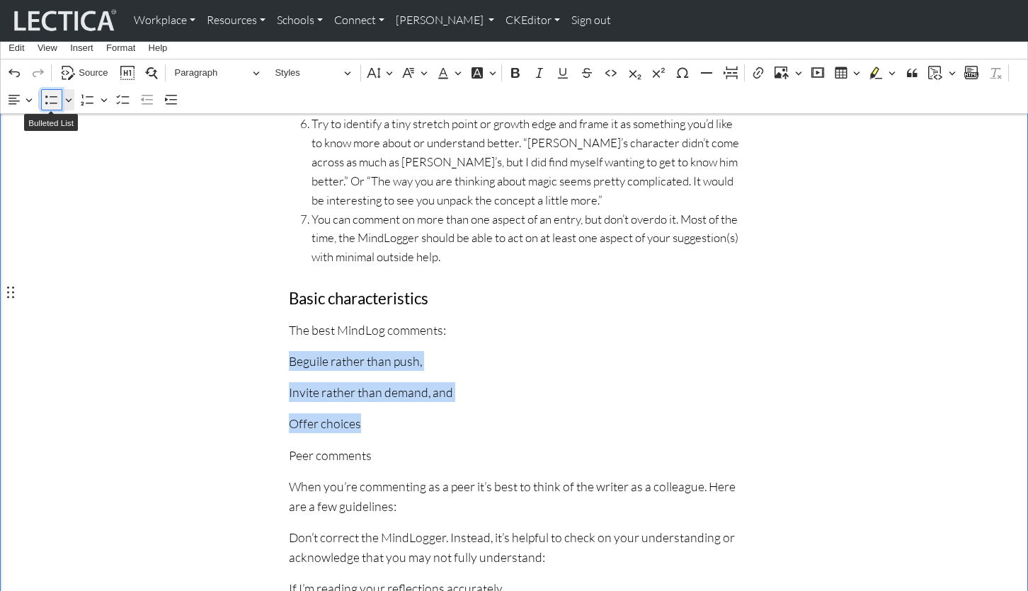
click at [47, 98] on icon "Editor toolbar" at bounding box center [52, 100] width 14 height 14
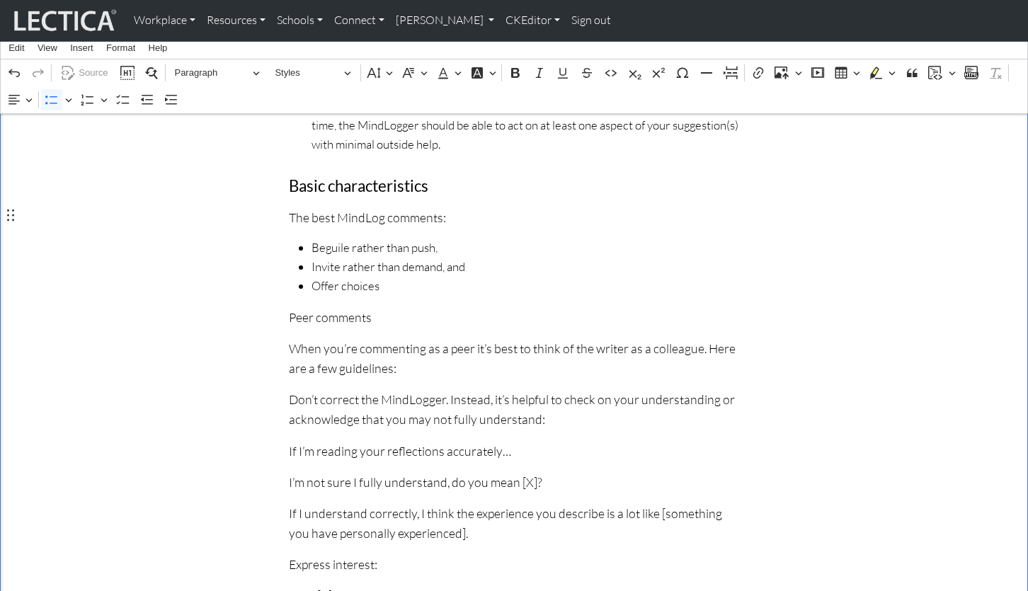
scroll to position [708, 0]
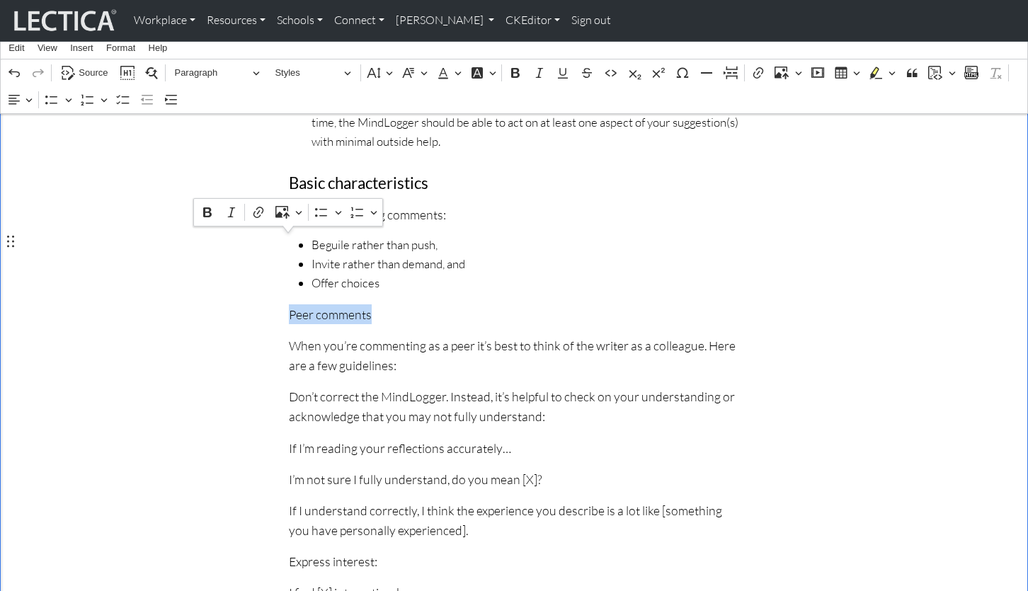
drag, startPoint x: 374, startPoint y: 246, endPoint x: 291, endPoint y: 250, distance: 82.9
click at [291, 304] on p "Peer comments" at bounding box center [514, 314] width 450 height 20
click at [202, 65] on span "Paragraph" at bounding box center [211, 72] width 74 height 17
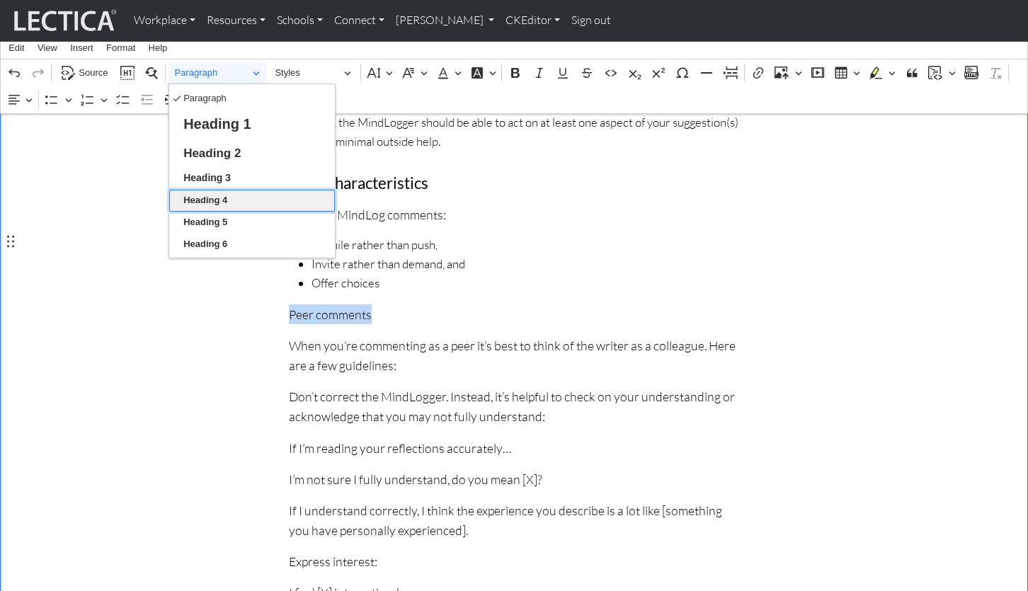
click at [218, 194] on span "Heading 4" at bounding box center [205, 200] width 44 height 17
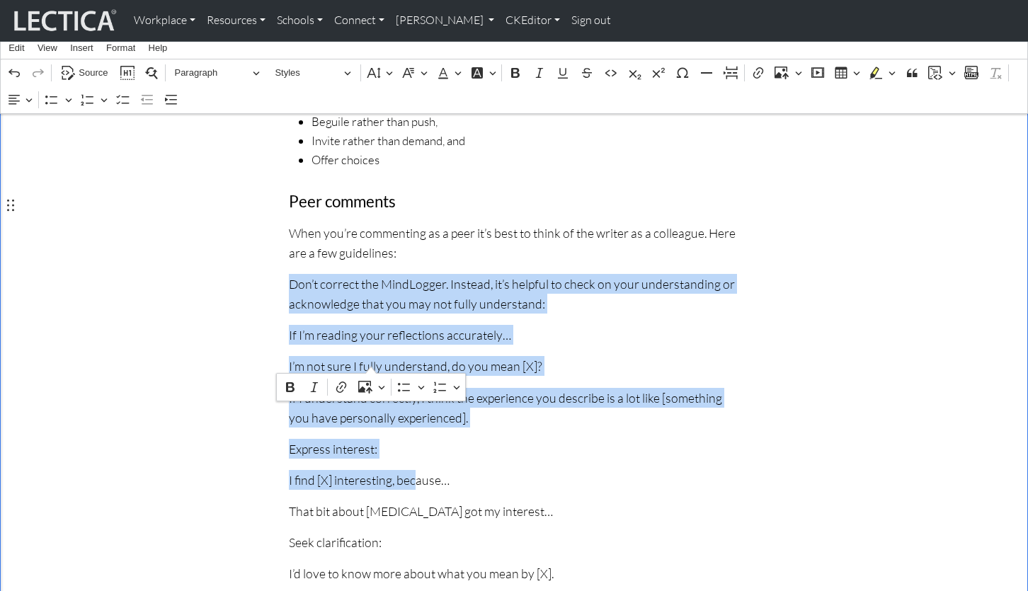
scroll to position [834, 0]
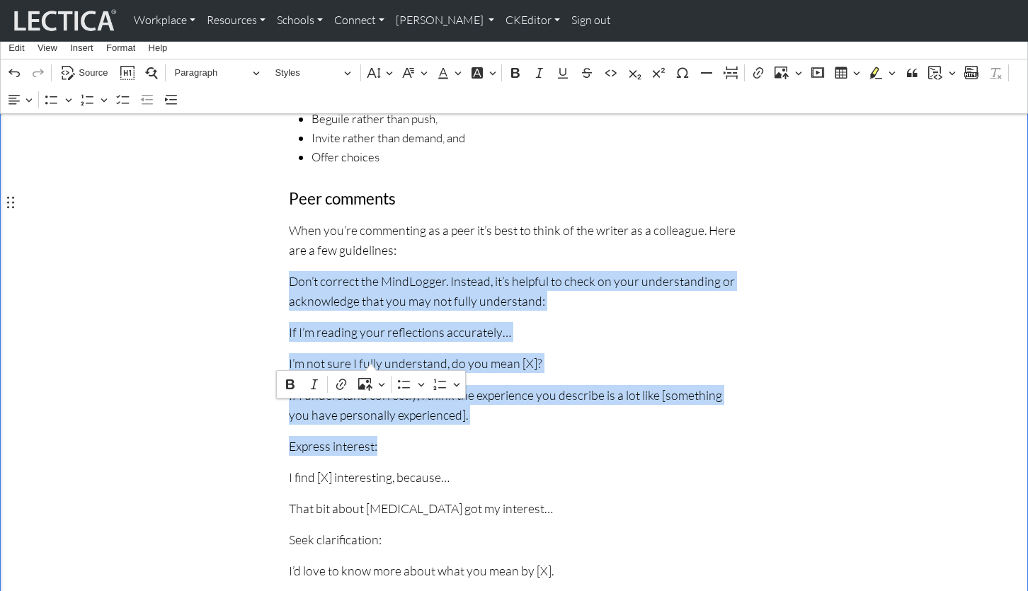
drag, startPoint x: 286, startPoint y: 325, endPoint x: 391, endPoint y: 350, distance: 107.7
click at [391, 350] on div "Effective commenting in MindLog Updated Jul 28, 2025 General guidelines Typical…" at bounding box center [513, 450] width 467 height 1838
click at [48, 97] on icon "Editor toolbar" at bounding box center [52, 100] width 14 height 14
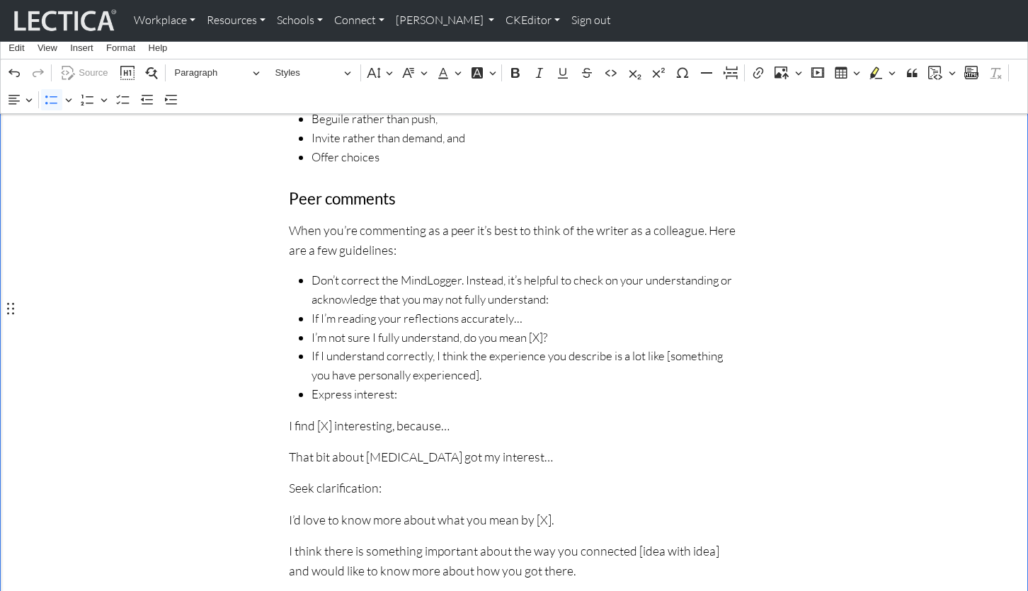
click at [425, 271] on span "Don’t correct the MindLogger. Instead, it’s helpful to check on your understand…" at bounding box center [525, 290] width 428 height 38
click at [424, 271] on span "Don’t correct the MindLogger. Instead, it’s helpful to check on your understand…" at bounding box center [525, 290] width 428 height 38
click at [624, 309] on span "If I’m reading your reflections accurately…" at bounding box center [525, 318] width 428 height 19
click at [311, 309] on span "If I’m reading your reflections accurately…" at bounding box center [525, 318] width 428 height 19
drag, startPoint x: 549, startPoint y: 218, endPoint x: 304, endPoint y: 209, distance: 245.1
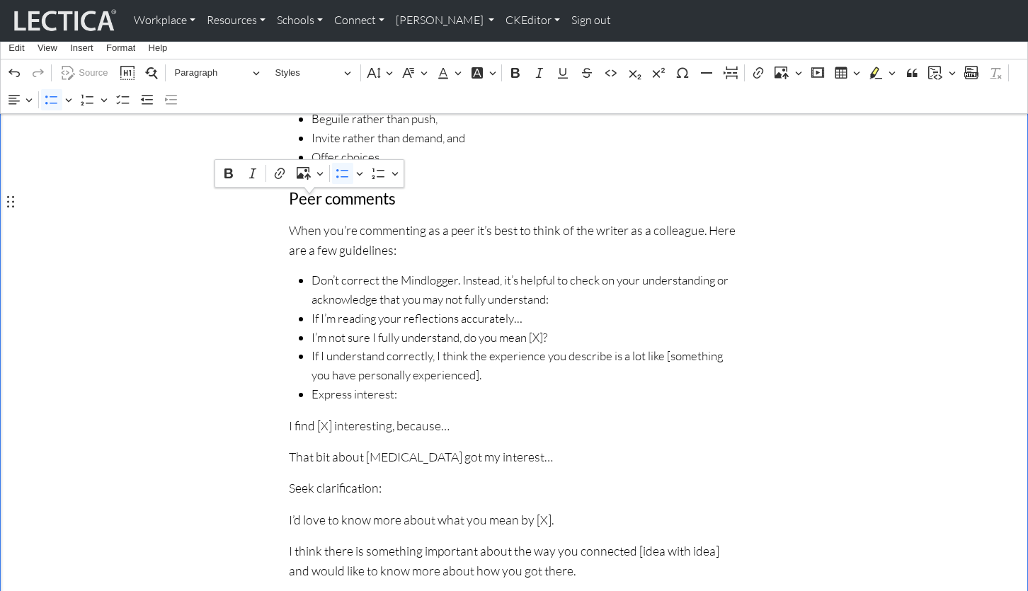
click at [304, 271] on ul "Don’t correct the Mindlogger. Instead, it’s helpful to check on your understand…" at bounding box center [514, 337] width 450 height 133
click at [145, 99] on icon "Editor toolbar" at bounding box center [147, 100] width 12 height 10
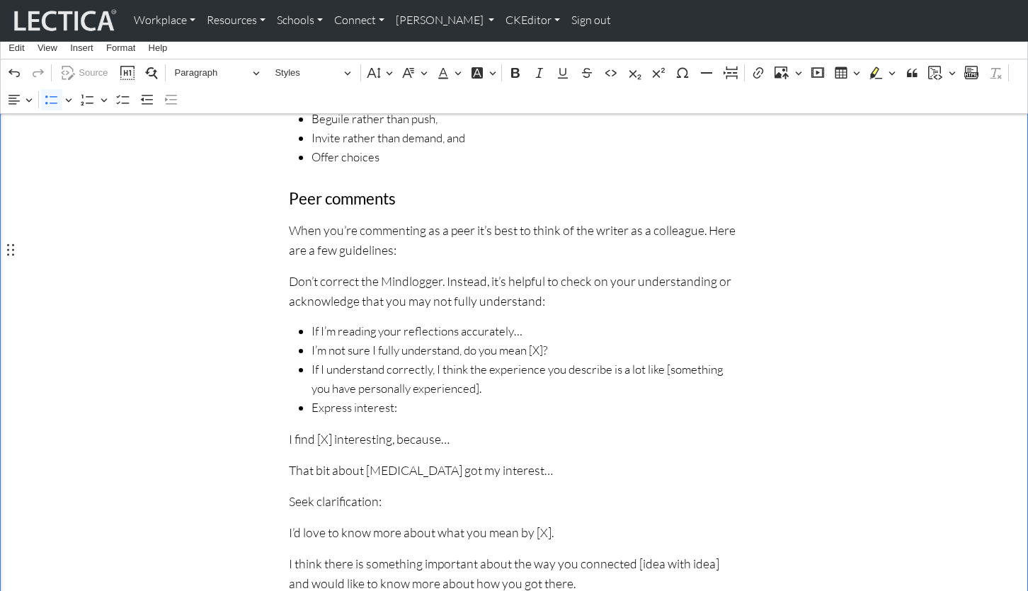
click at [216, 250] on div "Effective commenting in MindLog Updated Jul 28, 2025 General guidelines Typical…" at bounding box center [514, 431] width 934 height 1800
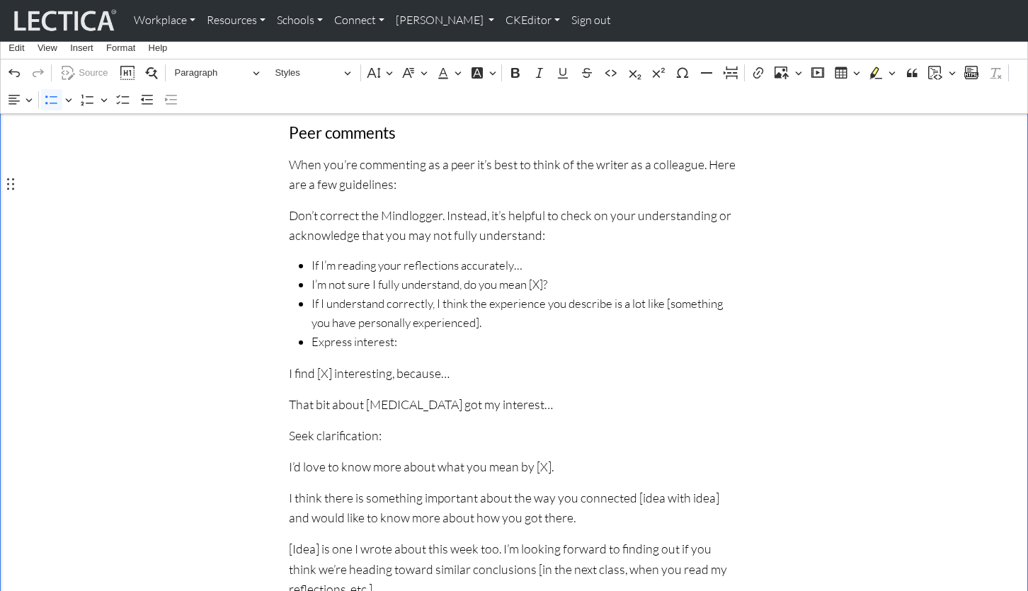
scroll to position [893, 0]
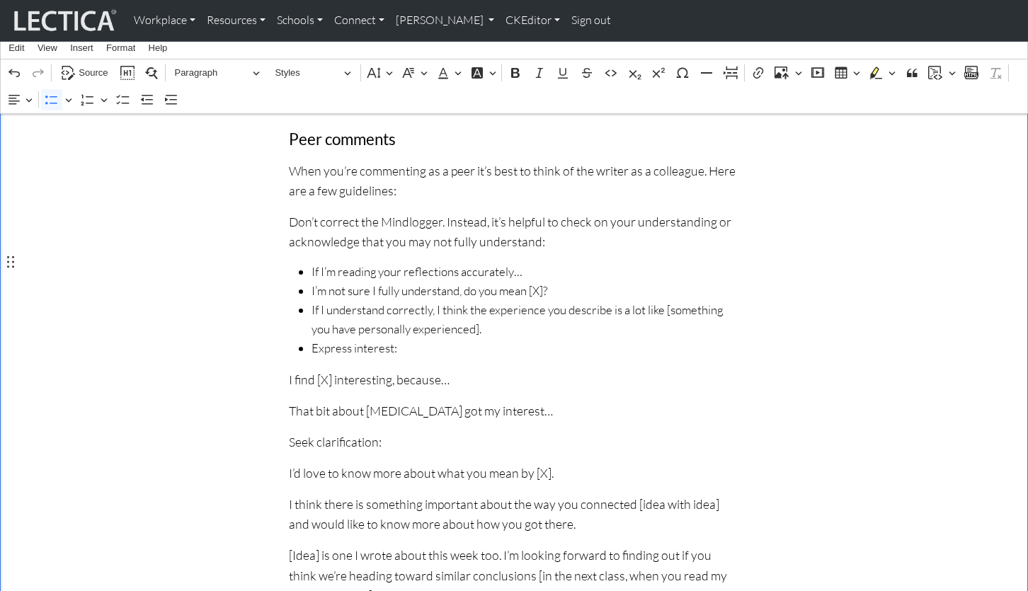
click at [307, 263] on ul "If I’m reading your reflections accurately… I’m not sure I fully understand, do…" at bounding box center [514, 310] width 450 height 95
click at [147, 97] on icon "Editor toolbar" at bounding box center [147, 100] width 14 height 14
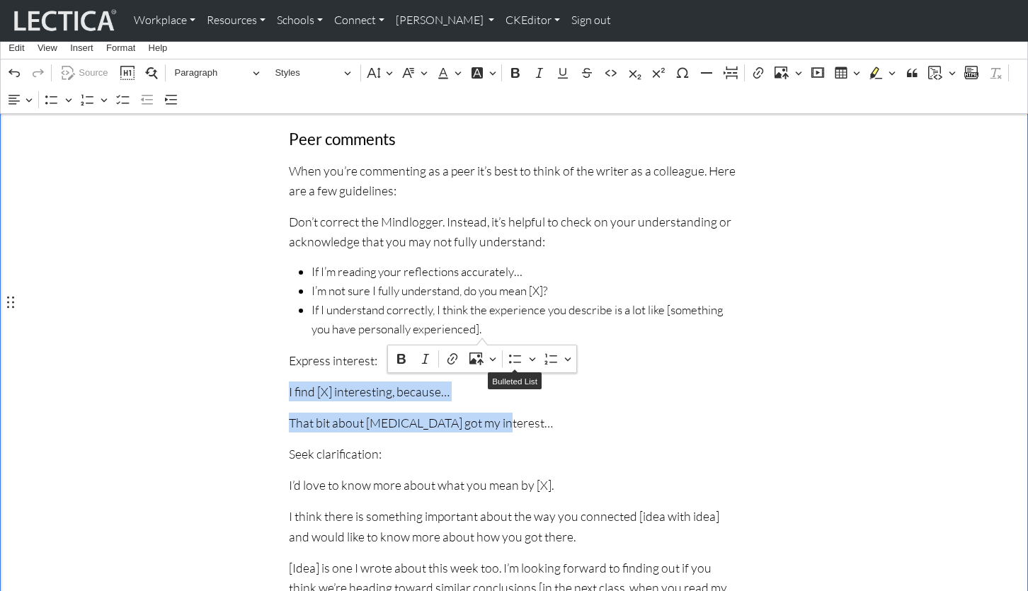
drag, startPoint x: 285, startPoint y: 304, endPoint x: 487, endPoint y: 322, distance: 202.5
click at [487, 322] on div "Effective commenting in MindLog Updated Jul 28, 2025 General guidelines Typical…" at bounding box center [513, 377] width 467 height 1812
click at [50, 100] on icon "Editor toolbar" at bounding box center [52, 100] width 14 height 14
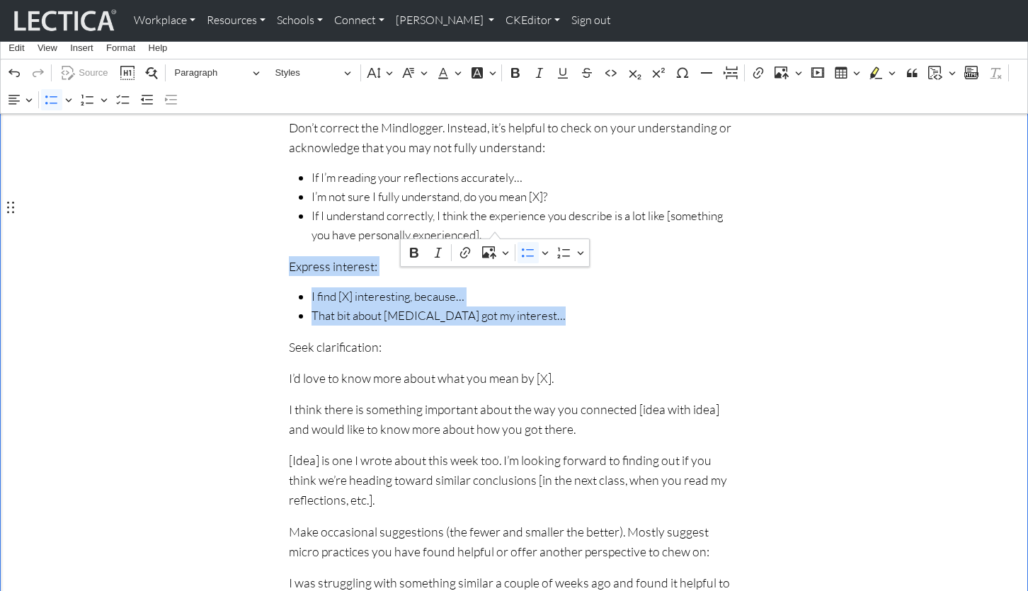
scroll to position [990, 0]
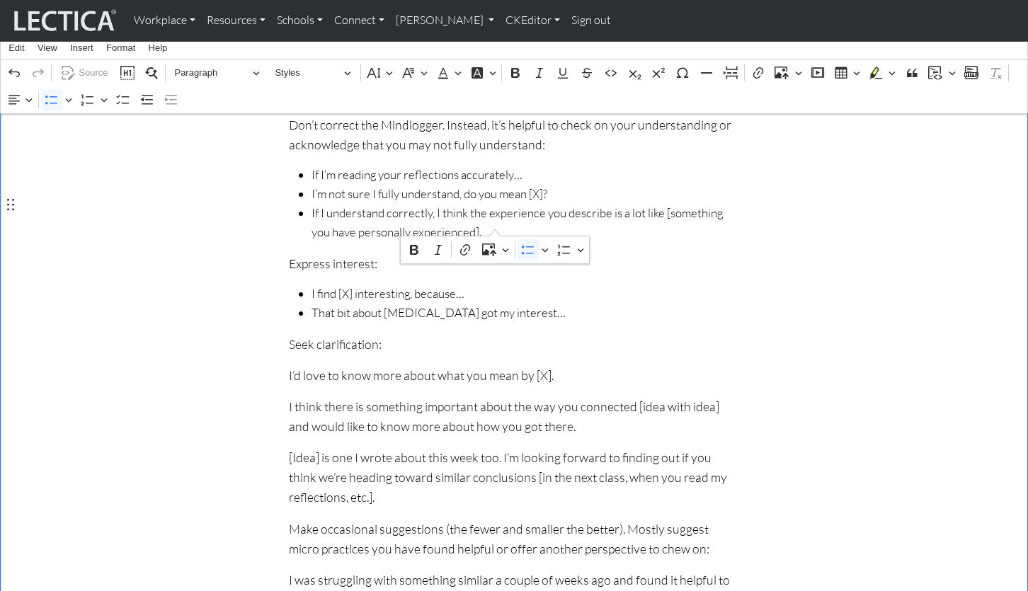
click at [282, 254] on div "Effective commenting in MindLog Updated Jul 28, 2025 General guidelines Typical…" at bounding box center [513, 273] width 467 height 1798
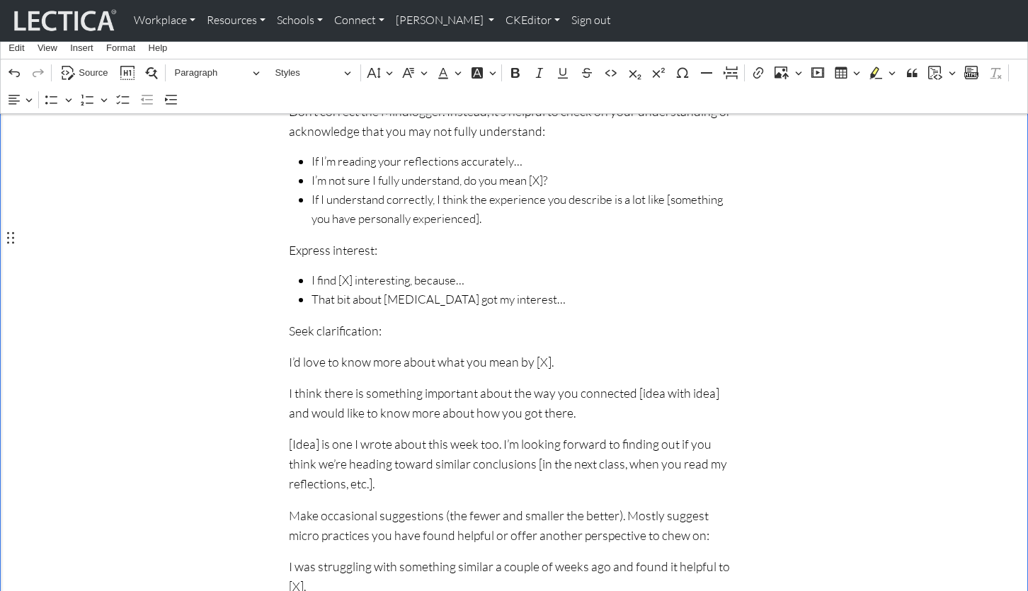
scroll to position [1005, 0]
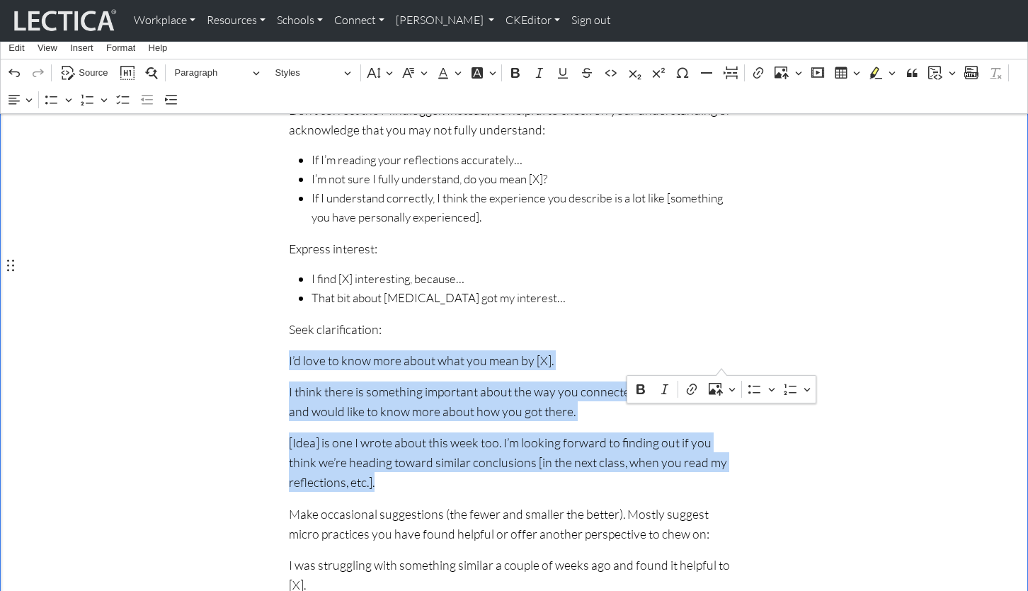
drag, startPoint x: 287, startPoint y: 268, endPoint x: 724, endPoint y: 364, distance: 447.3
click at [724, 364] on div "Effective commenting in MindLog Updated Jul 28, 2025 General guidelines Typical…" at bounding box center [513, 258] width 467 height 1798
click at [47, 97] on icon "Editor toolbar" at bounding box center [51, 100] width 12 height 9
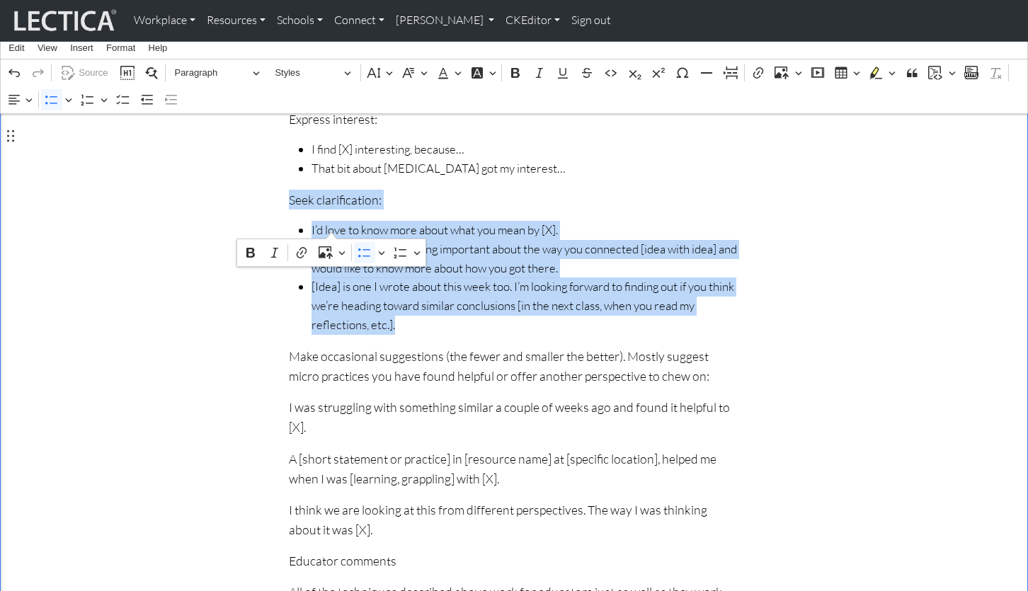
scroll to position [1151, 0]
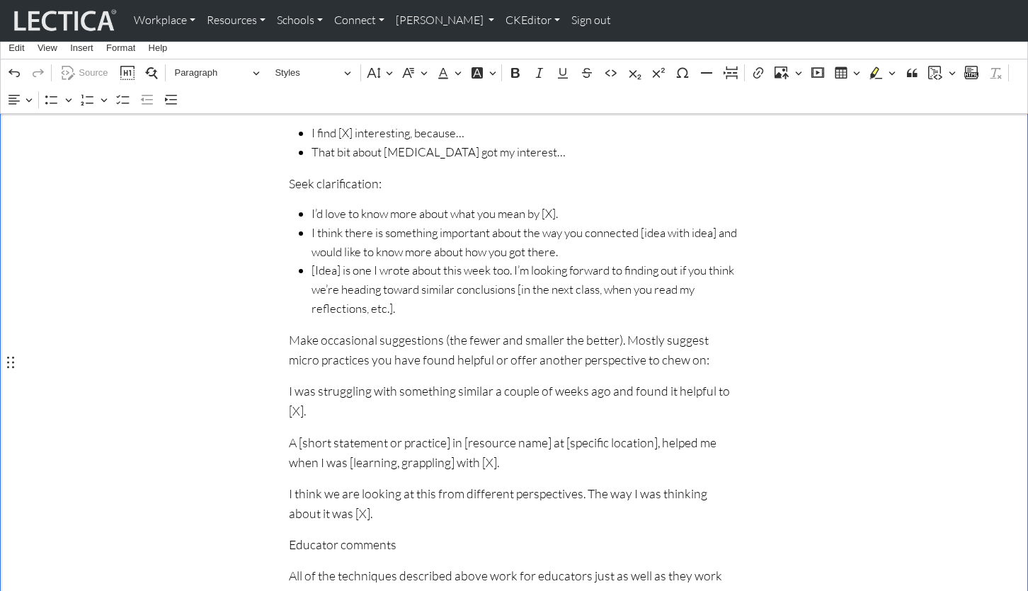
click at [177, 347] on div "Effective commenting in MindLog Updated Jul 28, 2025 General guidelines Typical…" at bounding box center [514, 98] width 934 height 1771
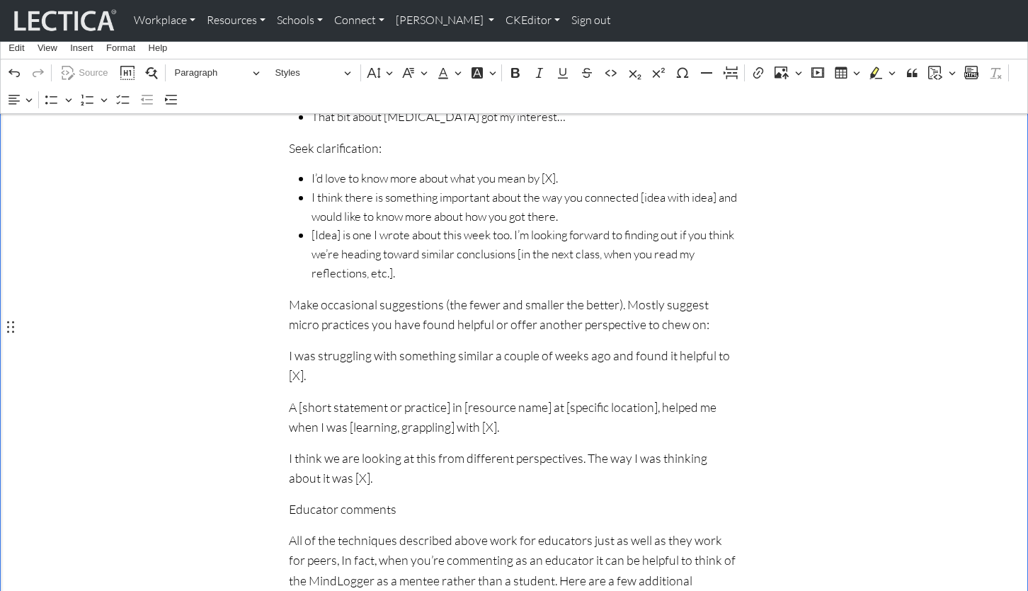
scroll to position [1189, 0]
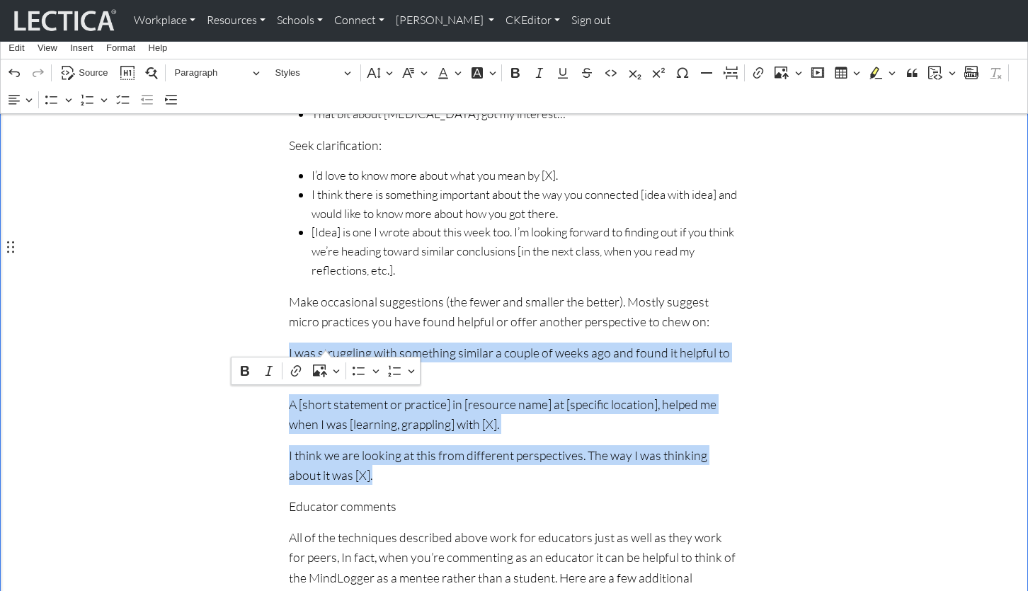
drag, startPoint x: 286, startPoint y: 247, endPoint x: 333, endPoint y: 345, distance: 108.3
click at [333, 345] on div "Effective commenting in MindLog Updated Jul 28, 2025 General guidelines Typical…" at bounding box center [513, 60] width 467 height 1771
click at [356, 372] on icon "Editor contextual toolbar" at bounding box center [359, 371] width 14 height 14
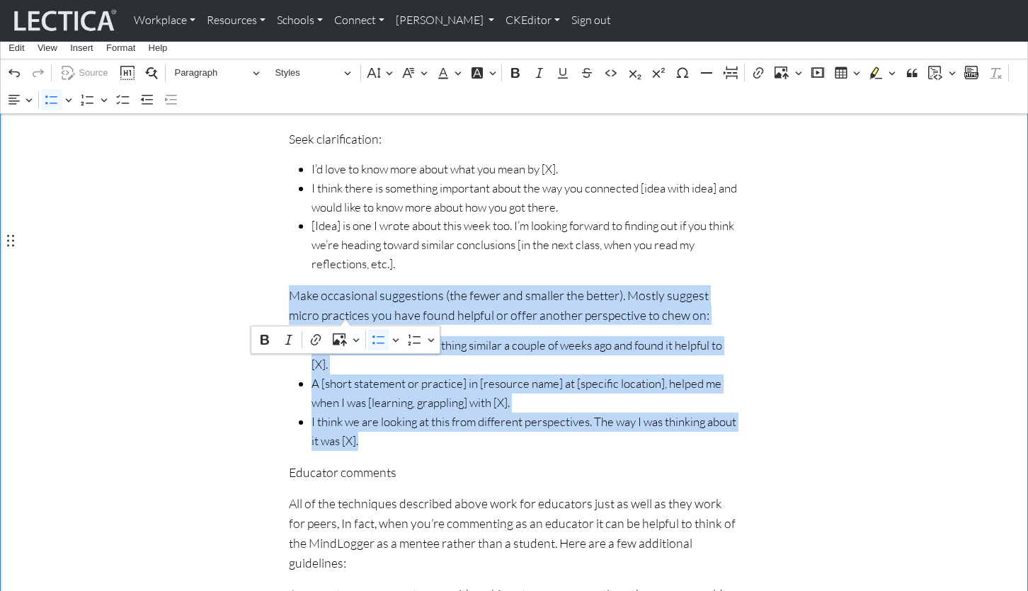
click at [178, 273] on div "Effective commenting in MindLog Updated Jul 28, 2025 General guidelines Typical…" at bounding box center [514, 40] width 934 height 1742
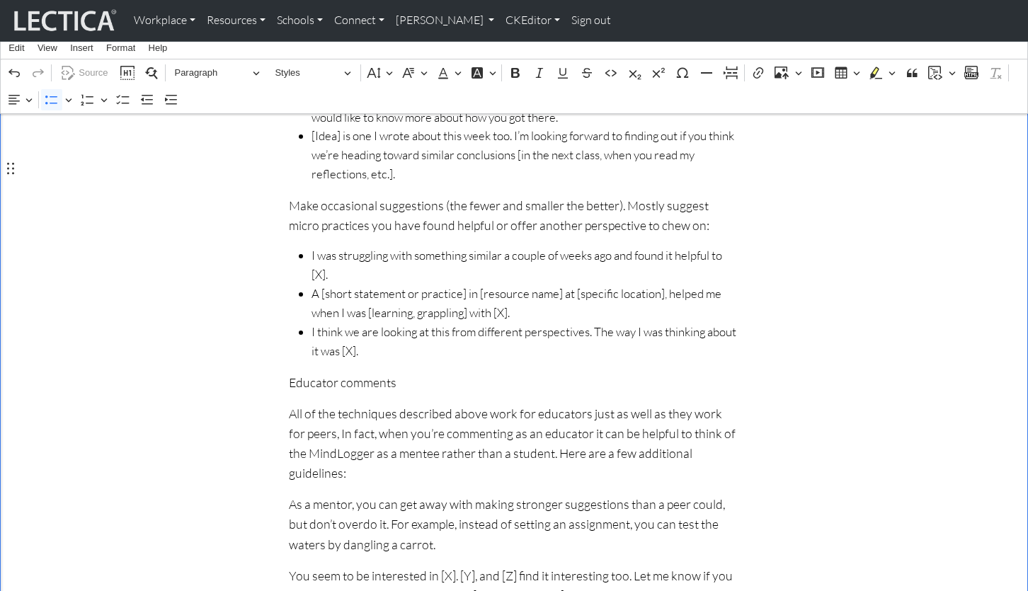
scroll to position [1313, 0]
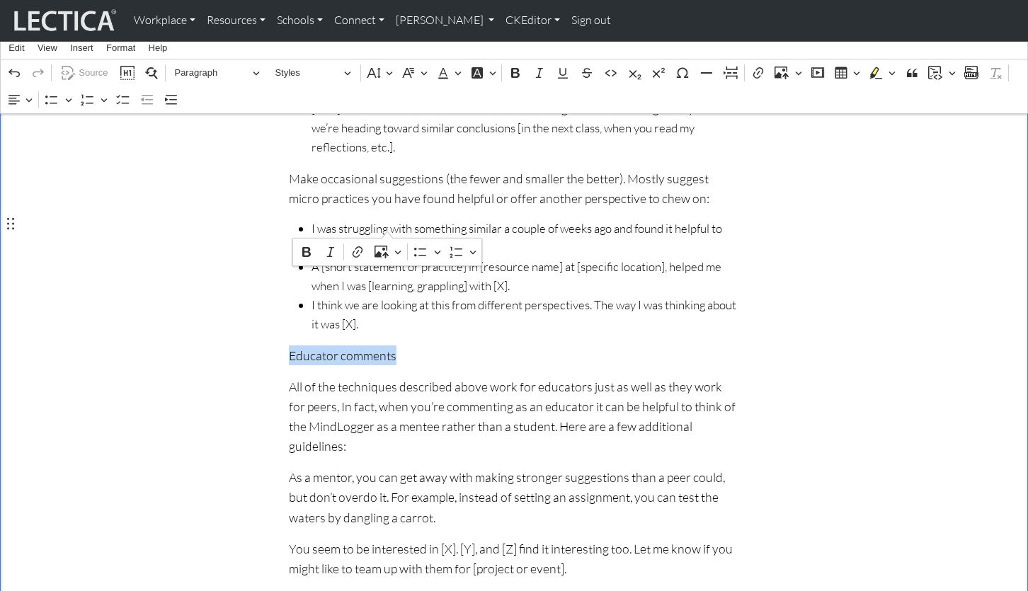
drag, startPoint x: 286, startPoint y: 229, endPoint x: 389, endPoint y: 230, distance: 103.4
click at [200, 67] on span "Paragraph" at bounding box center [211, 72] width 74 height 17
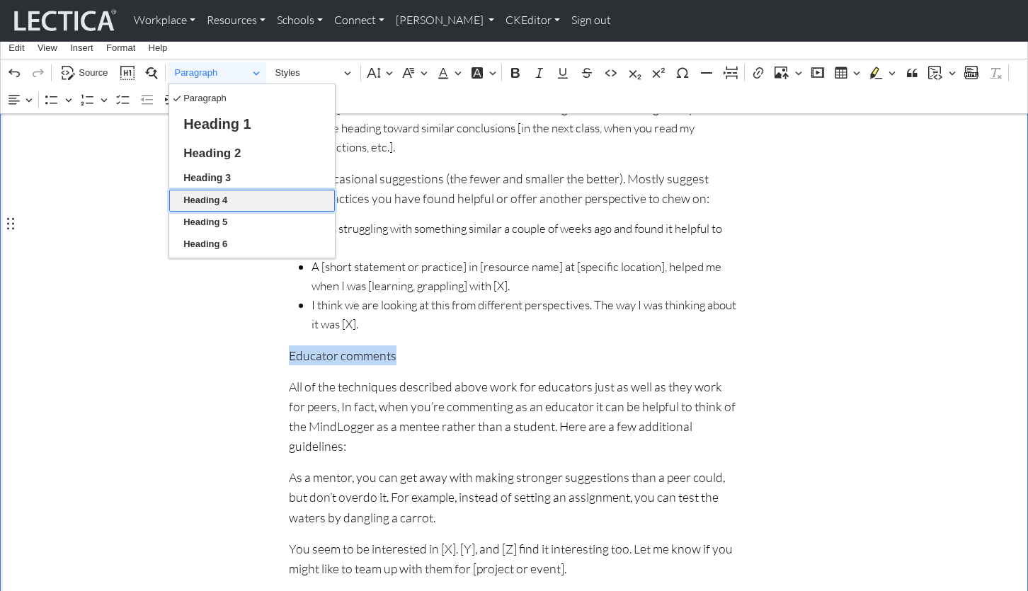
click at [209, 193] on span "Heading 4" at bounding box center [205, 200] width 44 height 17
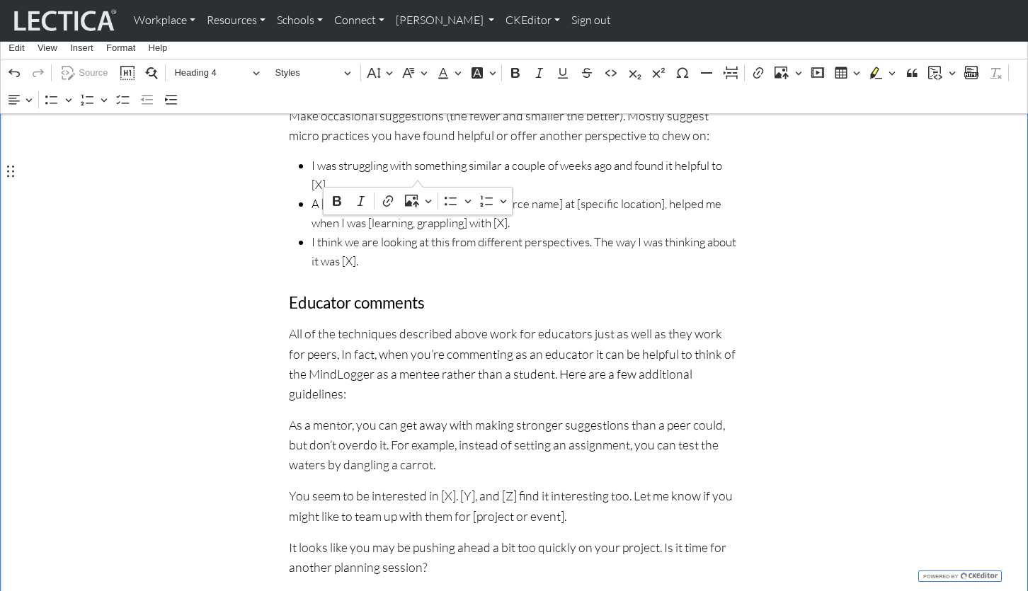
scroll to position [1379, 0]
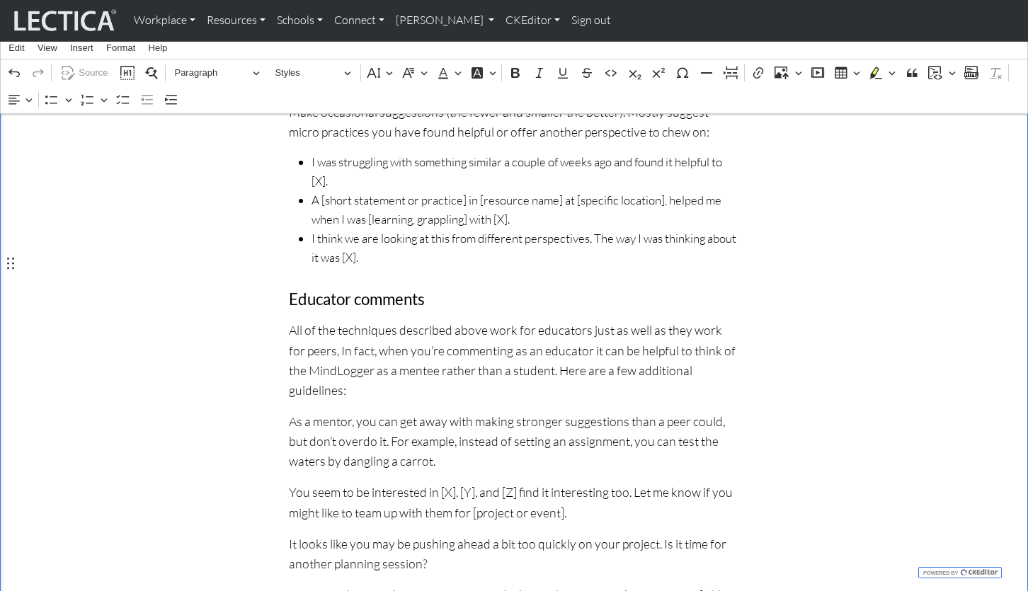
click at [310, 411] on p "As a mentor, you can get away with making stronger suggestions than a peer coul…" at bounding box center [514, 440] width 450 height 59
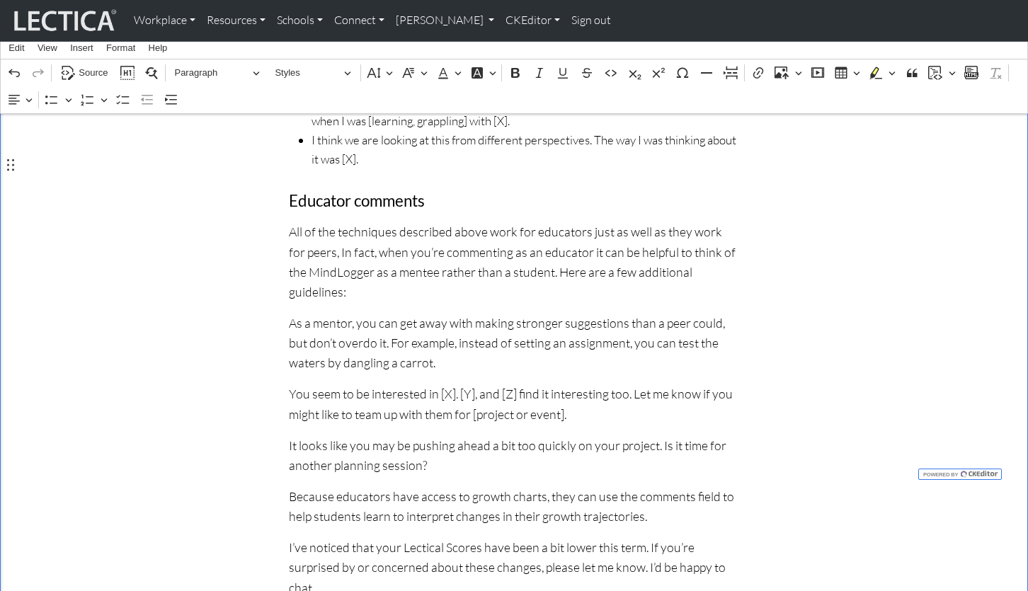
scroll to position [1478, 0]
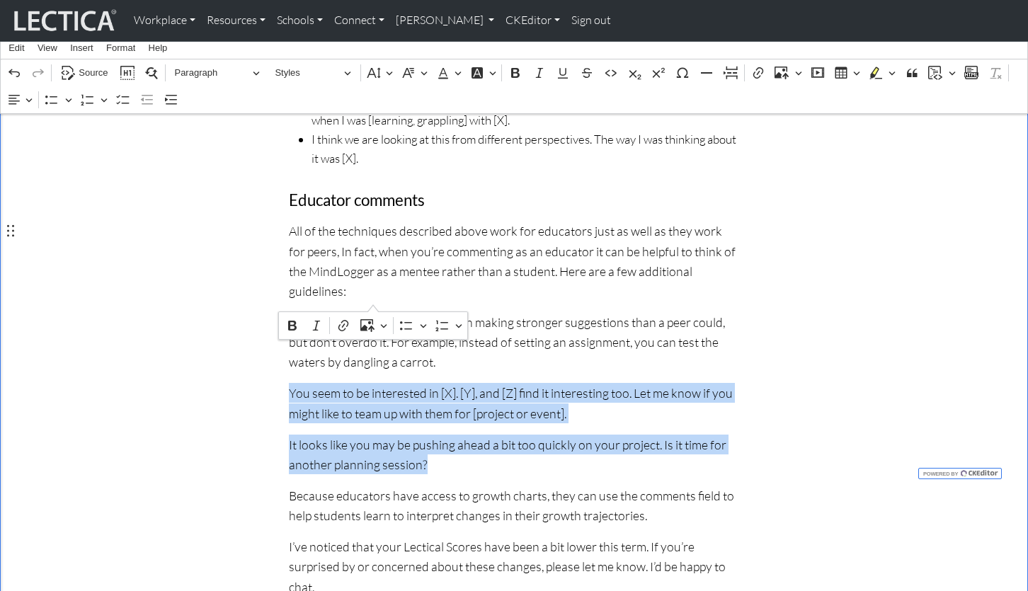
drag, startPoint x: 285, startPoint y: 232, endPoint x: 381, endPoint y: 299, distance: 116.5
click at [405, 324] on icon "Editor contextual toolbar" at bounding box center [406, 326] width 14 height 14
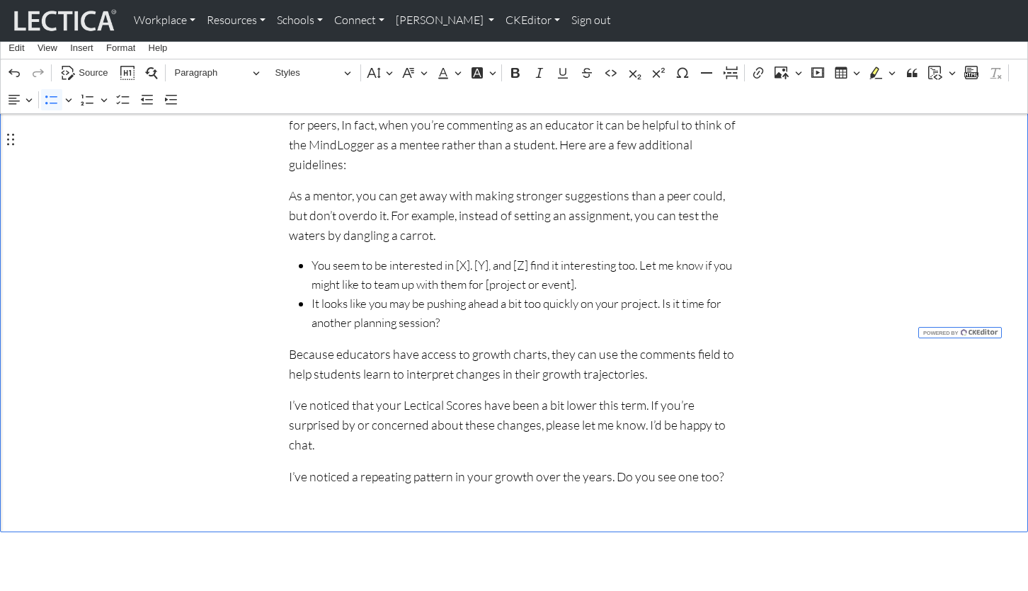
scroll to position [1584, 0]
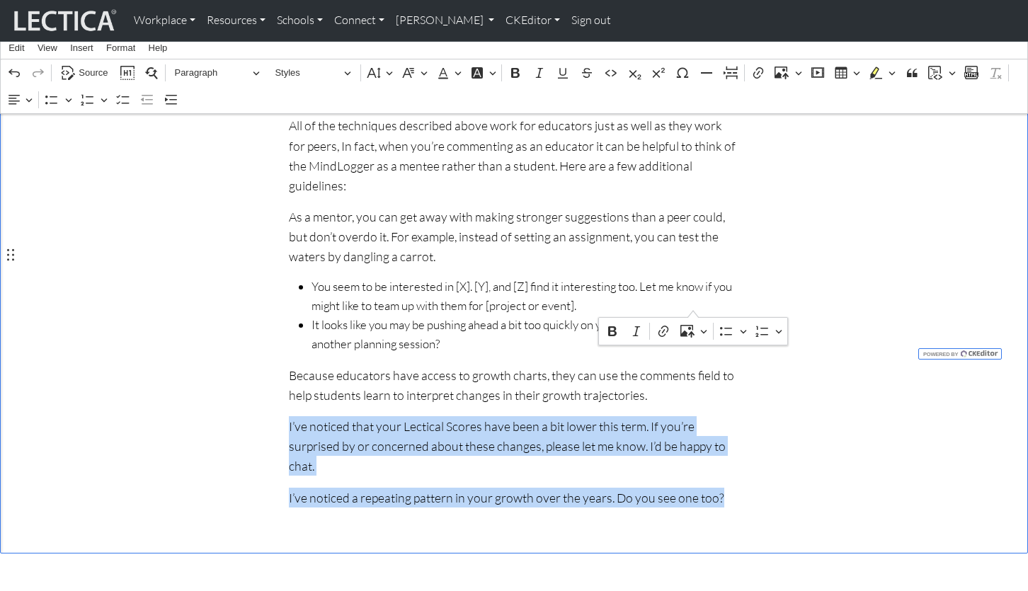
drag, startPoint x: 287, startPoint y: 256, endPoint x: 693, endPoint y: 304, distance: 408.5
click at [723, 330] on icon "Editor contextual toolbar" at bounding box center [726, 331] width 14 height 14
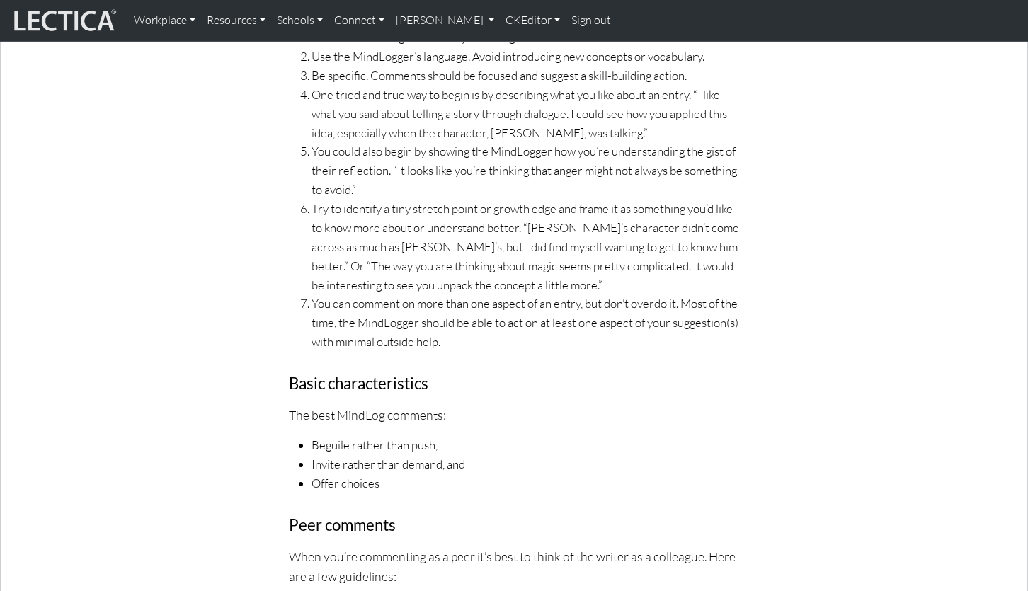
scroll to position [526, 0]
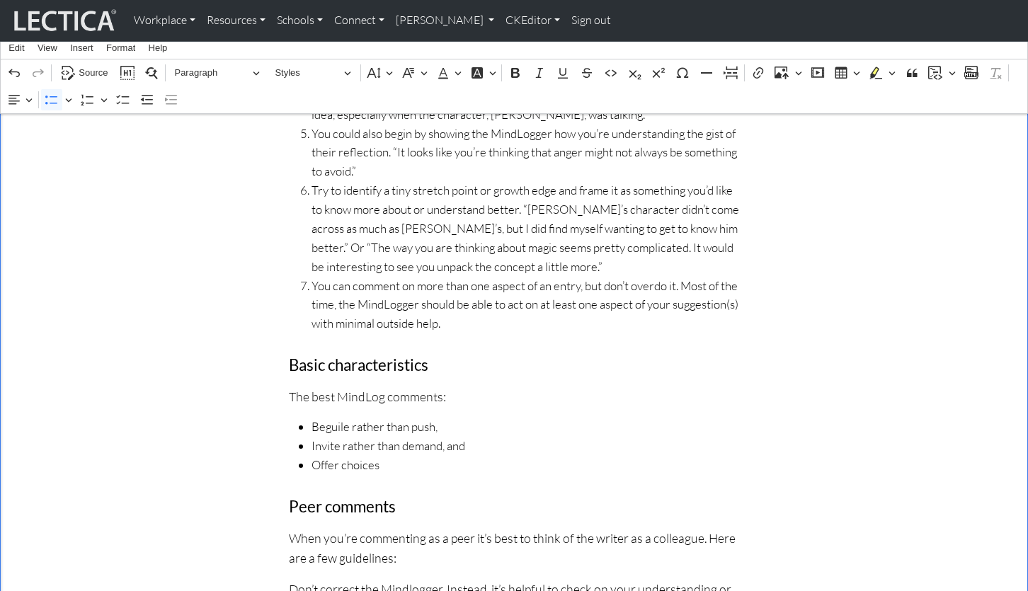
click at [290, 356] on h4 "Basic characteristics" at bounding box center [514, 365] width 450 height 19
click at [782, 72] on icon "Editor toolbar" at bounding box center [782, 73] width 14 height 14
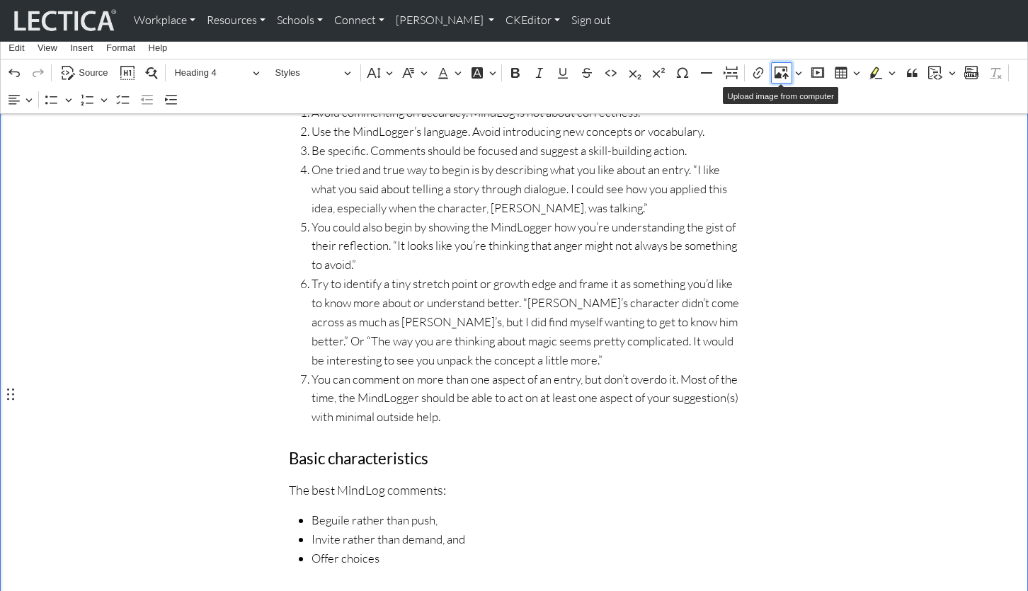
scroll to position [433, 0]
click at [289, 449] on h4 "Basic characteristics" at bounding box center [514, 458] width 450 height 19
click at [779, 69] on icon "Editor toolbar" at bounding box center [782, 73] width 14 height 14
click at [798, 71] on icon "Editor toolbar" at bounding box center [798, 73] width 7 height 14
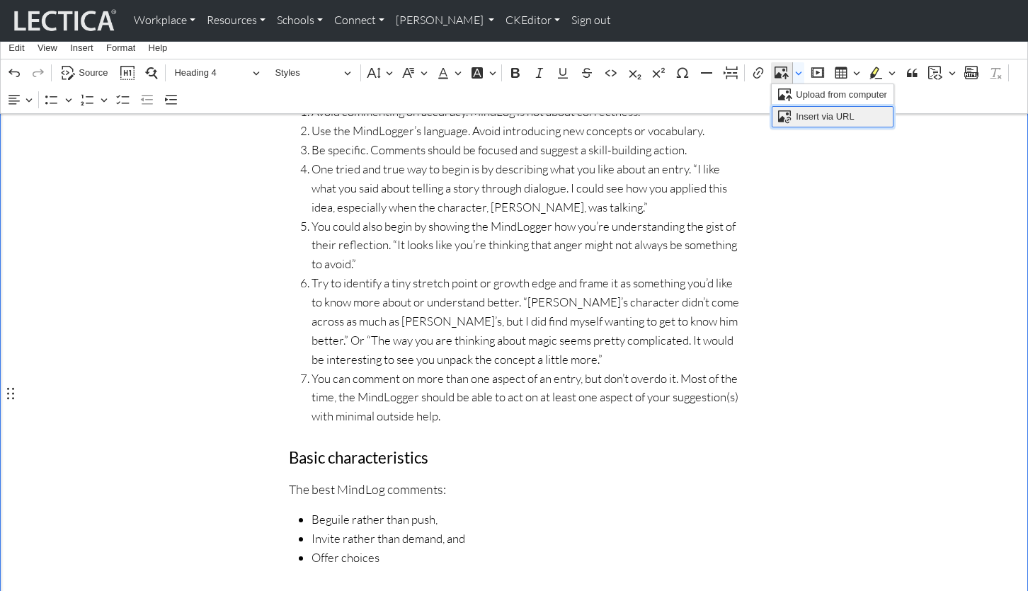
click at [807, 112] on span "Insert via URL" at bounding box center [825, 116] width 58 height 17
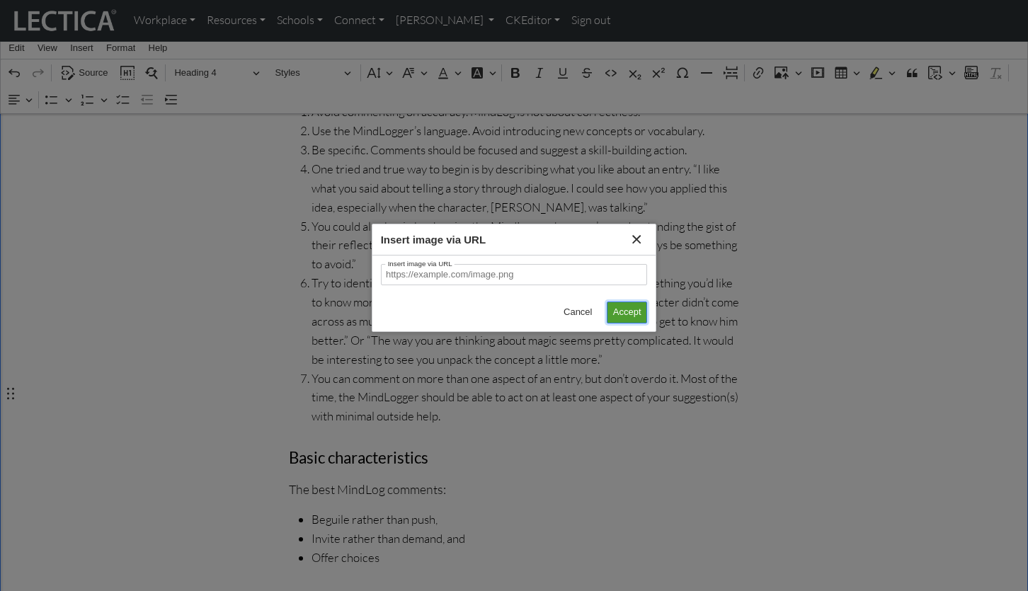
click at [619, 311] on span "Accept" at bounding box center [627, 312] width 28 height 17
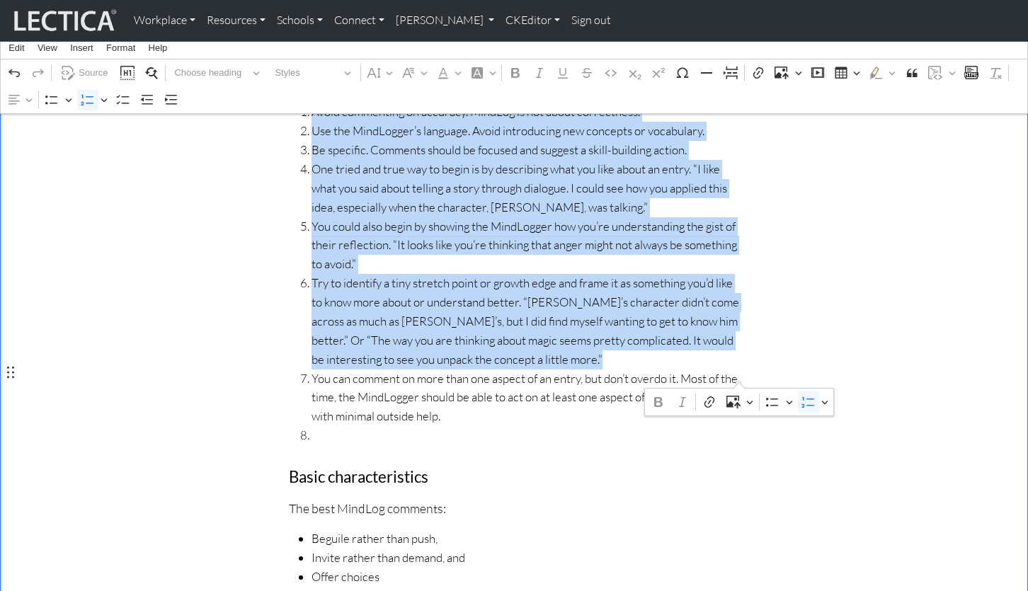
click at [619, 370] on span "You can comment on more than one aspect of an entry, but don’t overdo it. Most …" at bounding box center [525, 398] width 428 height 57
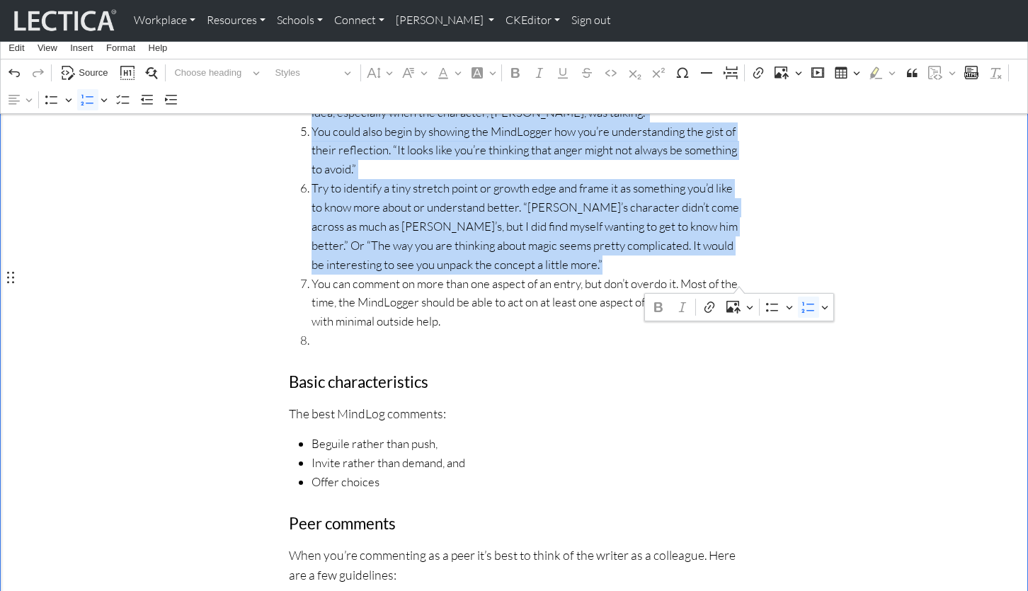
scroll to position [530, 0]
click at [325, 330] on div "Rich Text Editor. Editing area: main. Press ⌥0 for help." at bounding box center [525, 339] width 428 height 19
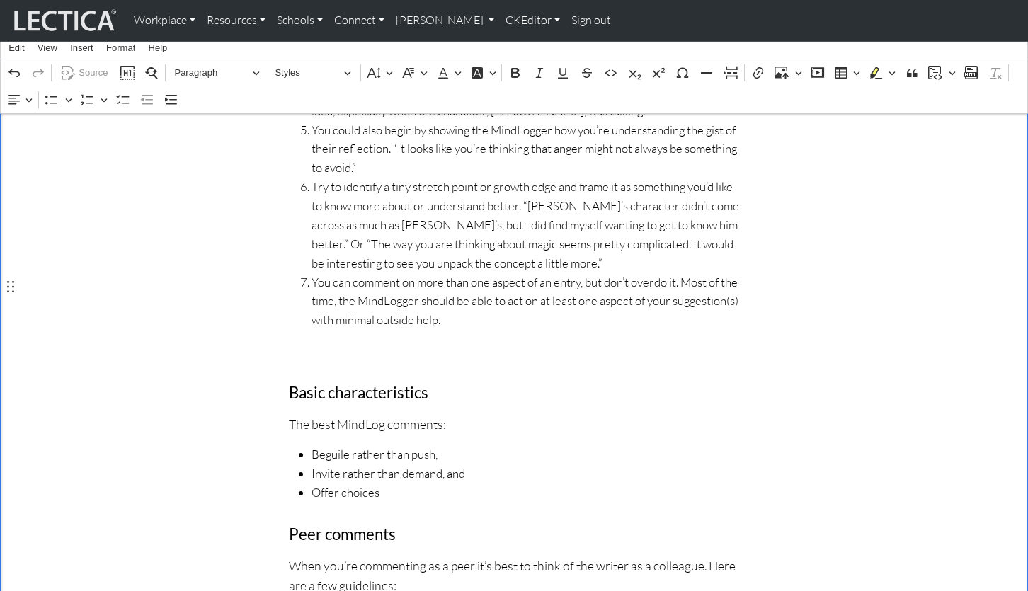
scroll to position [528, 0]
click at [779, 71] on icon "Editor toolbar" at bounding box center [782, 73] width 14 height 14
click at [799, 70] on icon "Editor toolbar" at bounding box center [798, 73] width 7 height 14
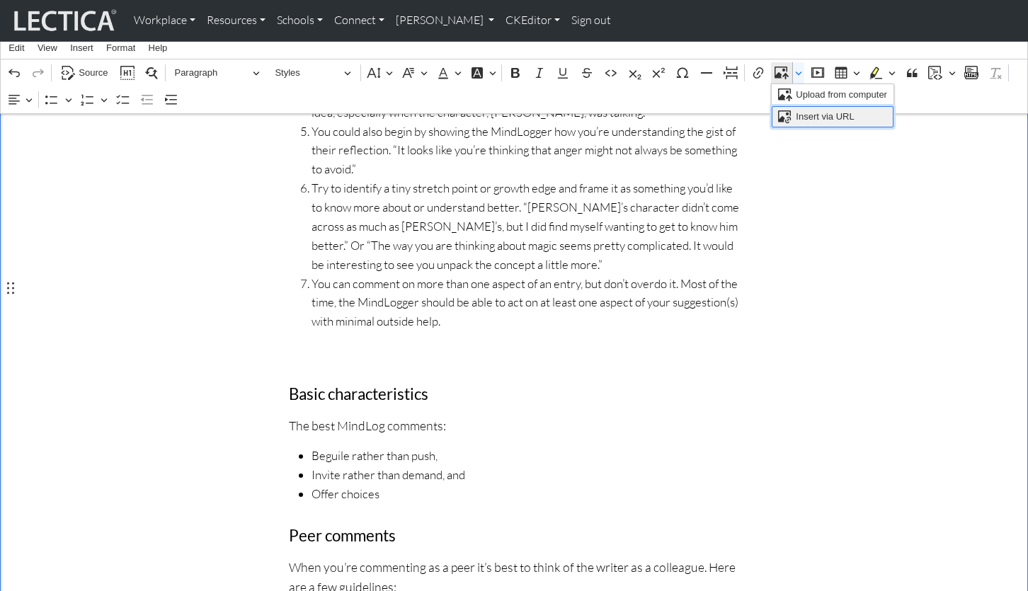
click at [806, 115] on span "Insert via URL" at bounding box center [825, 116] width 58 height 17
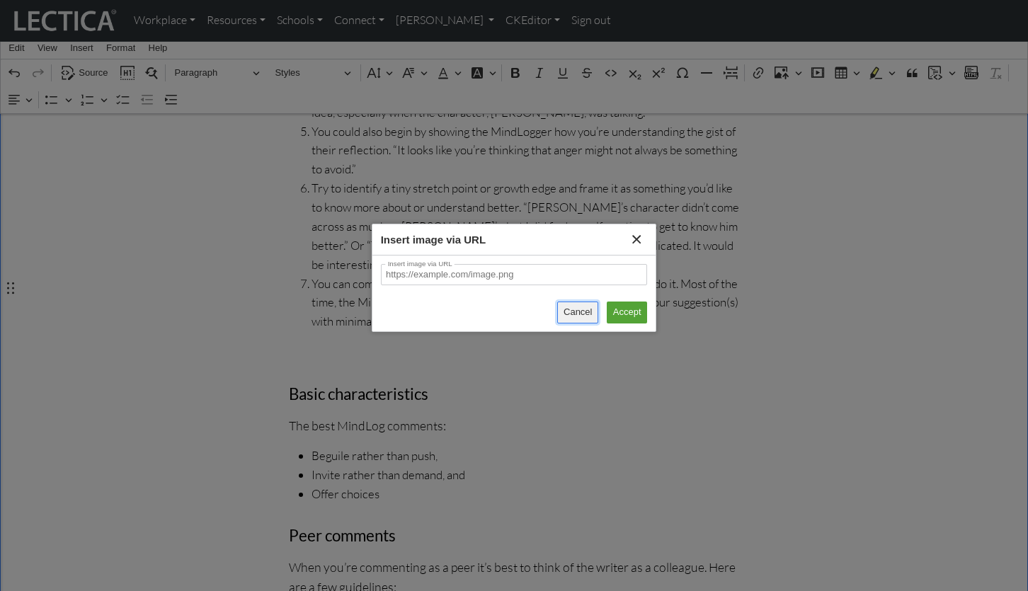
click at [577, 309] on span "Cancel" at bounding box center [578, 312] width 28 height 17
